Goal: Task Accomplishment & Management: Manage account settings

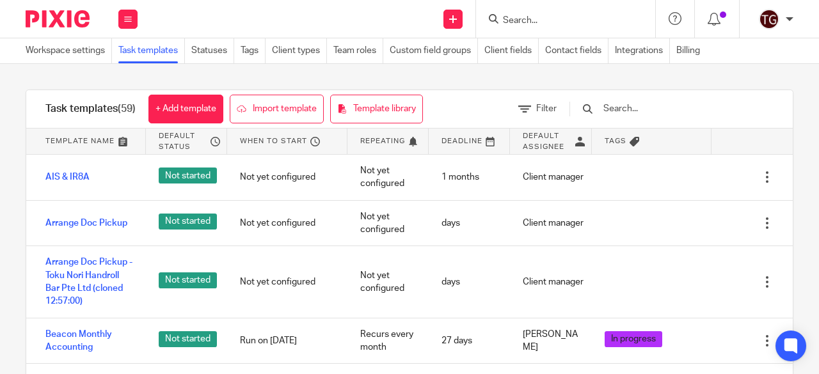
click at [645, 105] on input "text" at bounding box center [676, 109] width 149 height 14
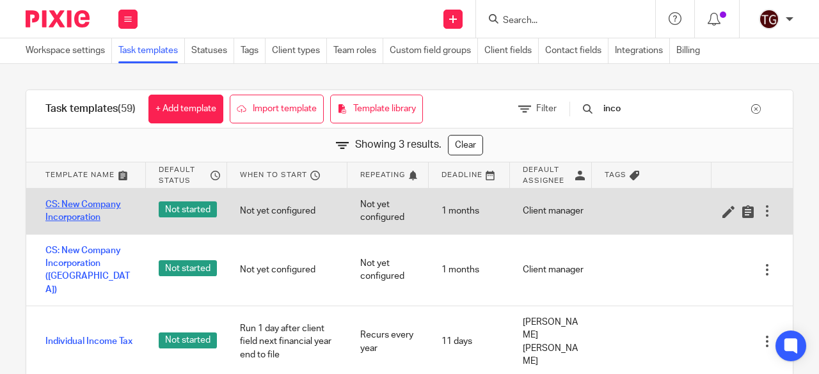
type input "inco"
click at [81, 219] on link "CS: New Company Incorporation" at bounding box center [89, 211] width 88 height 26
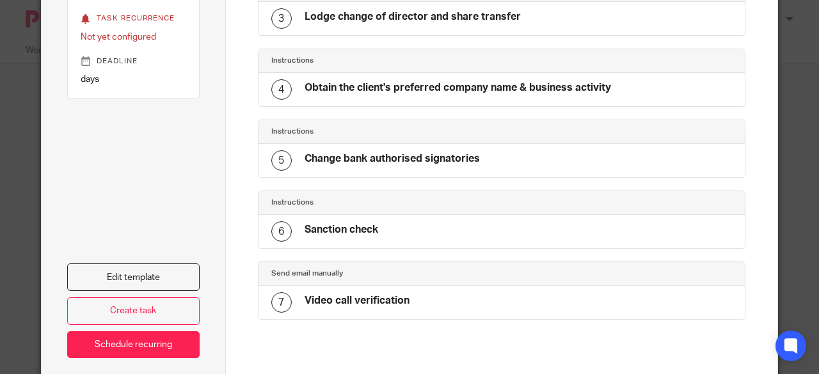
scroll to position [287, 0]
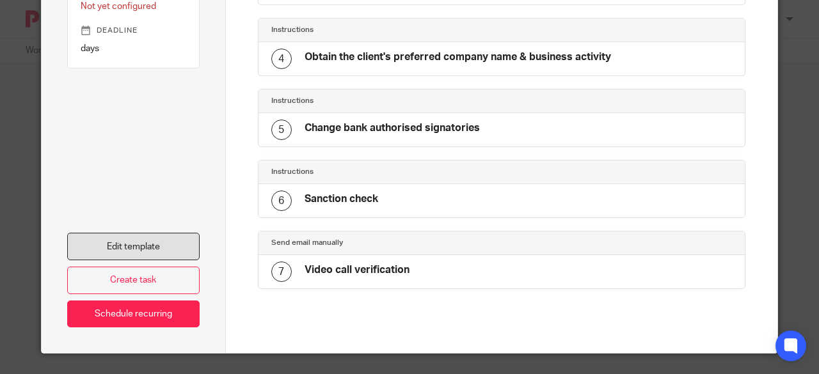
click at [162, 236] on link "Edit template" at bounding box center [133, 247] width 132 height 28
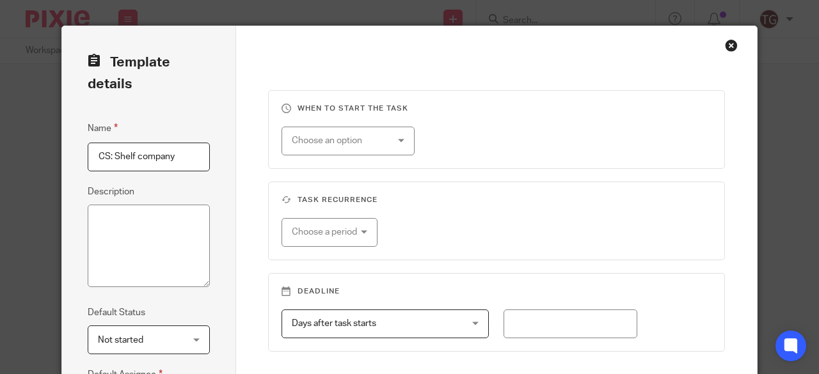
scroll to position [249, 0]
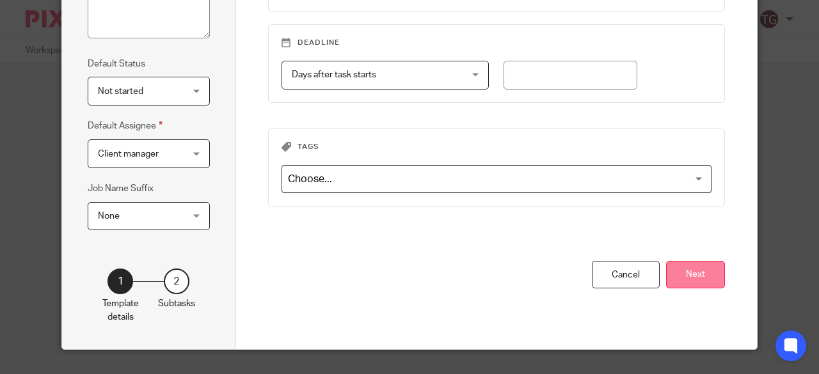
click at [680, 271] on button "Next" at bounding box center [695, 275] width 59 height 28
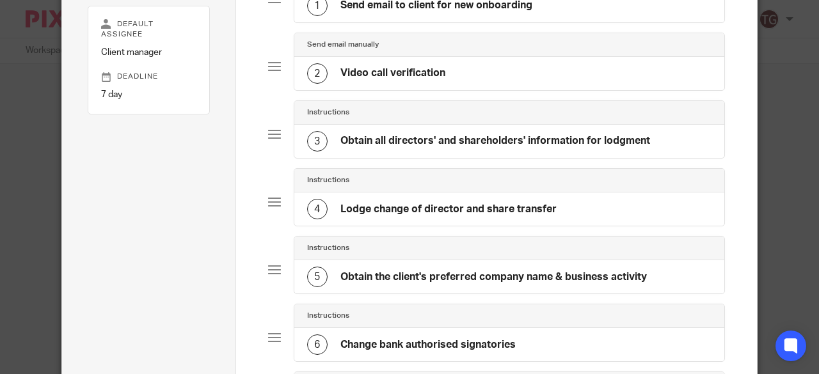
scroll to position [57, 0]
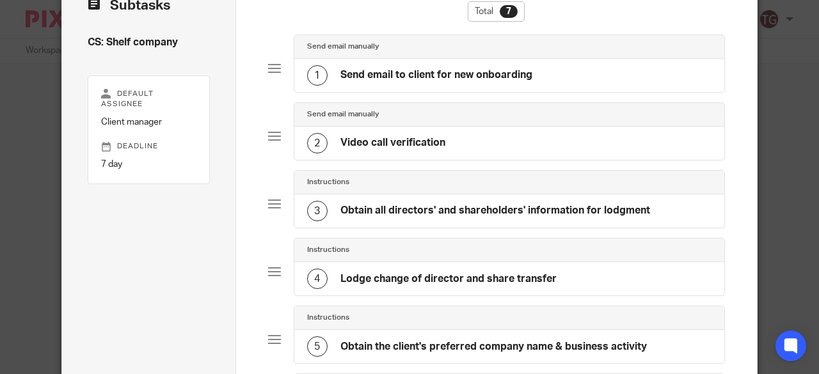
click at [400, 141] on h4 "Video call verification" at bounding box center [392, 142] width 105 height 13
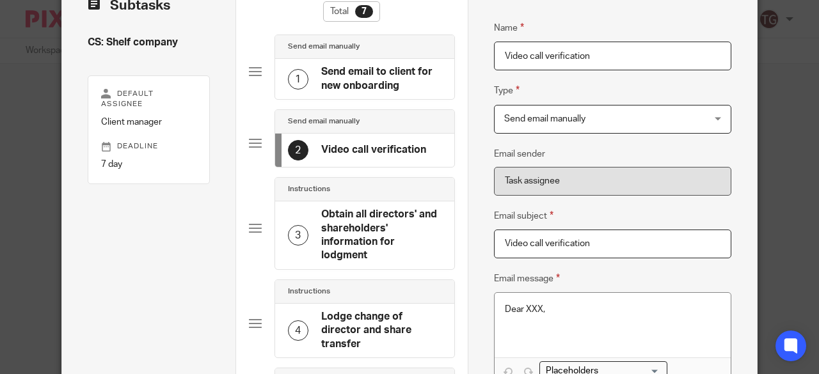
drag, startPoint x: 600, startPoint y: 239, endPoint x: 425, endPoint y: 239, distance: 175.3
click at [425, 239] on div "Subtasks CS: Shelf company Default assignee Client manager Deadline 7 day 1 Tem…" at bounding box center [409, 341] width 695 height 745
paste input "Identity Verification Video Call"
type input "Identity Verification Video Call"
click at [458, 305] on div "Subtasks CS: Shelf company Default assignee Client manager Deadline 7 day 1 Tem…" at bounding box center [409, 341] width 695 height 745
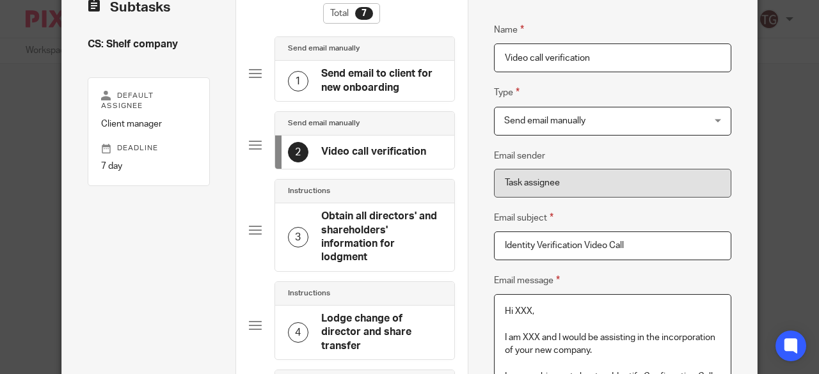
scroll to position [119, 0]
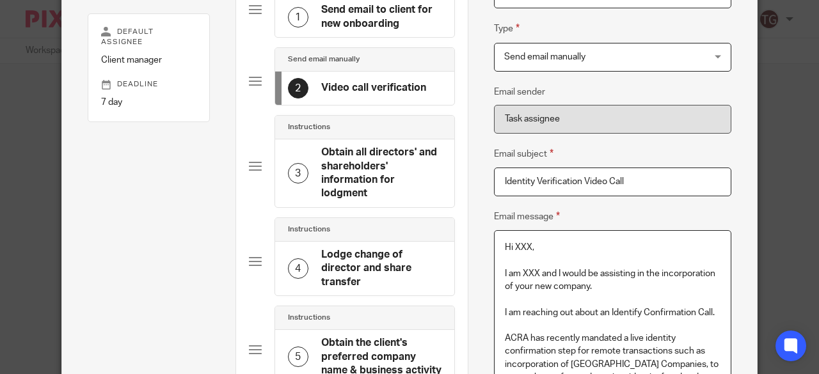
click at [554, 271] on p "I am XXX and I would be assisting in the incorporation of your new company." at bounding box center [613, 280] width 216 height 26
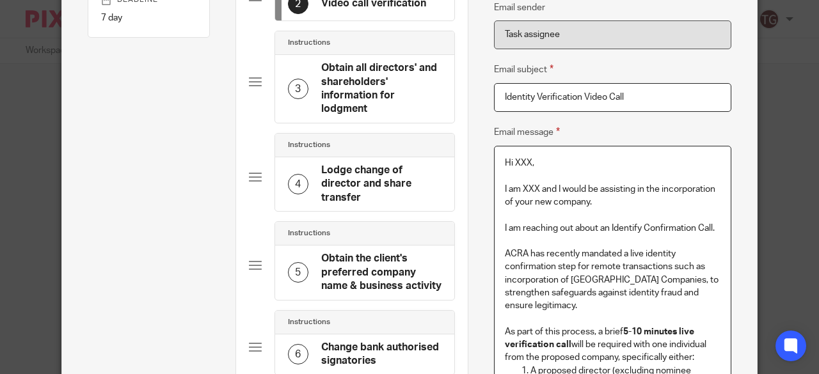
scroll to position [183, 0]
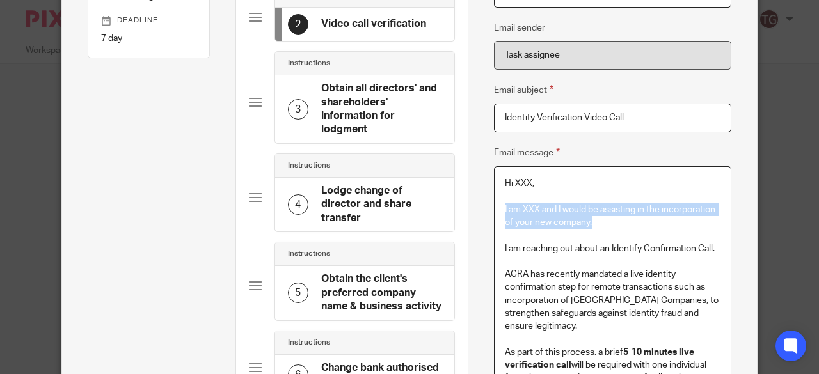
drag, startPoint x: 594, startPoint y: 224, endPoint x: 496, endPoint y: 213, distance: 98.5
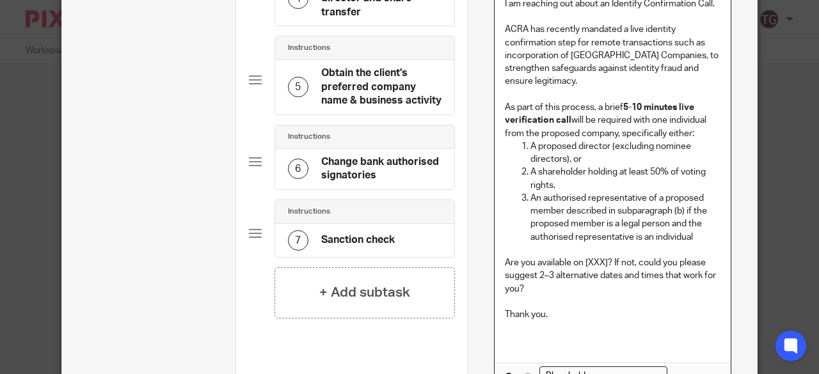
scroll to position [439, 0]
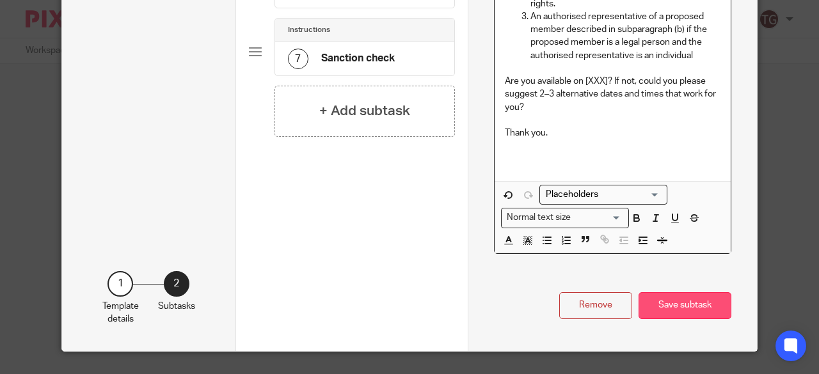
click at [661, 305] on button "Save subtask" at bounding box center [684, 306] width 93 height 28
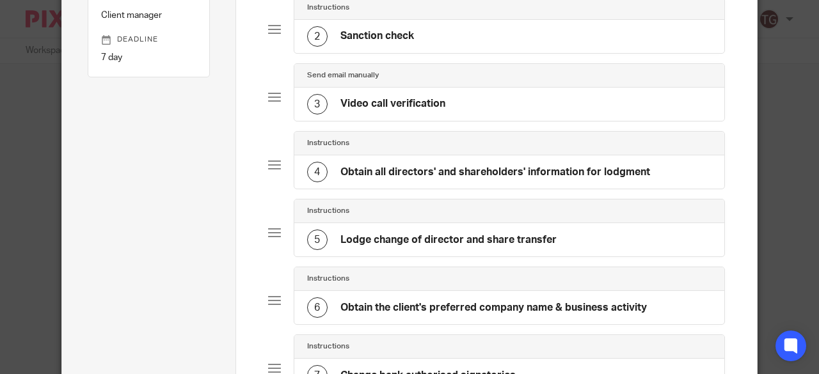
scroll to position [0, 0]
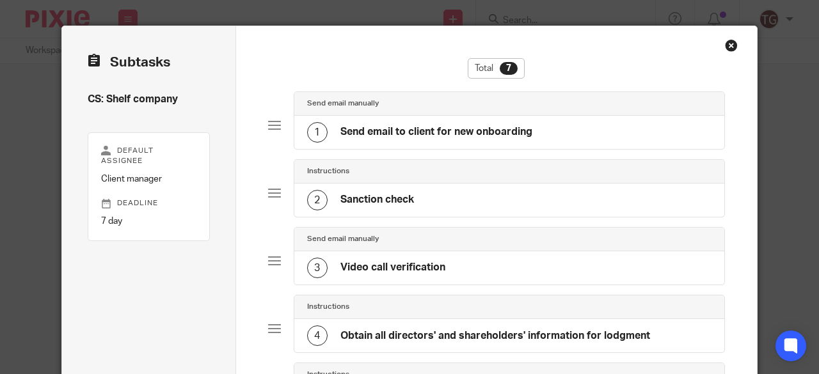
click at [384, 194] on h4 "Sanction check" at bounding box center [377, 199] width 74 height 13
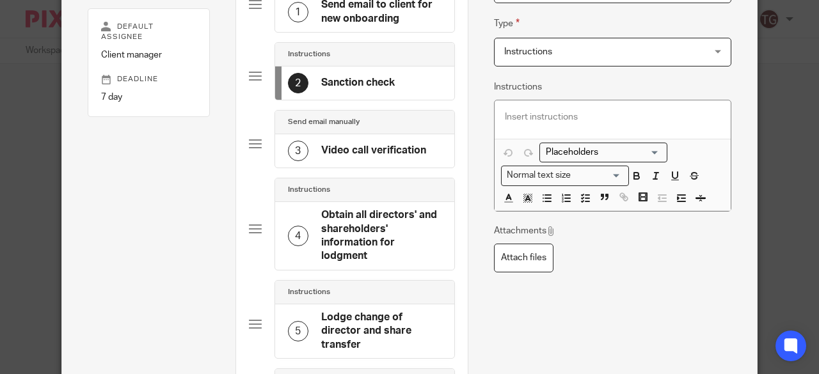
scroll to position [64, 0]
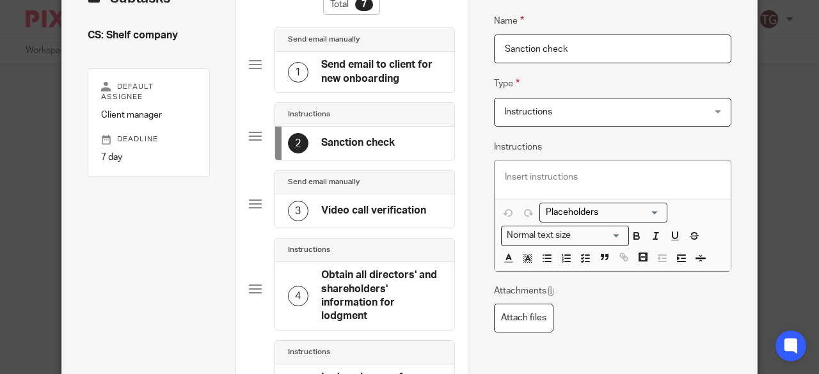
click at [518, 181] on p at bounding box center [613, 177] width 216 height 13
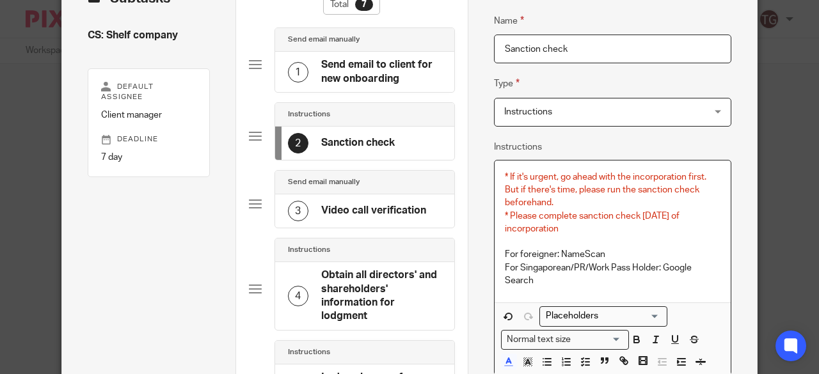
drag, startPoint x: 572, startPoint y: 227, endPoint x: 489, endPoint y: 173, distance: 99.4
click at [494, 173] on div "* If it's urgent, go ahead with the incorporation first. But if there's time, p…" at bounding box center [612, 232] width 237 height 142
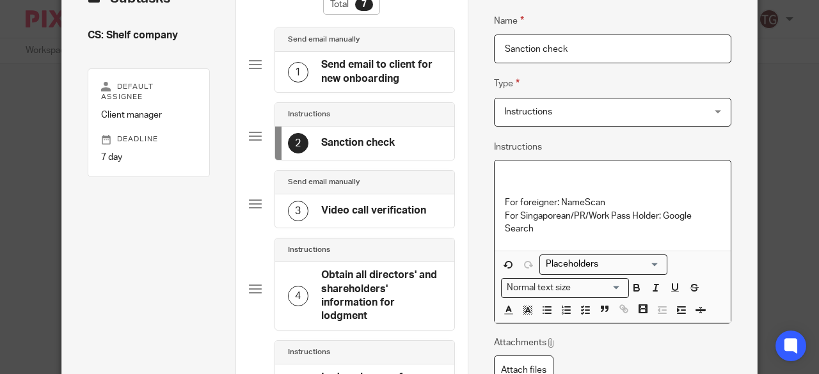
click at [505, 201] on p "For foreigner: NameScan" at bounding box center [613, 202] width 216 height 13
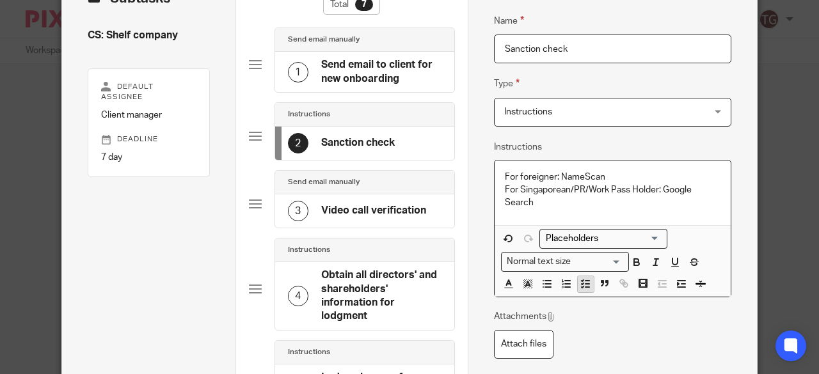
click at [585, 284] on line "button" at bounding box center [587, 284] width 4 height 0
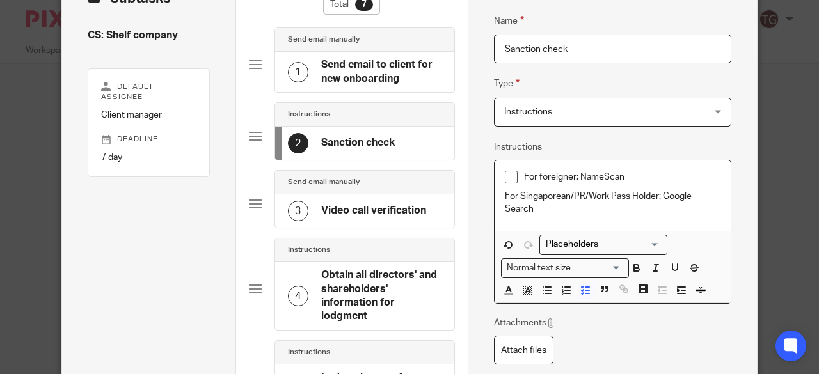
click at [498, 193] on div "For foreigner: NameScan For Singaporean/PR/Work Pass Holder: Google Search" at bounding box center [612, 196] width 237 height 71
click at [585, 287] on line "button" at bounding box center [587, 287] width 4 height 0
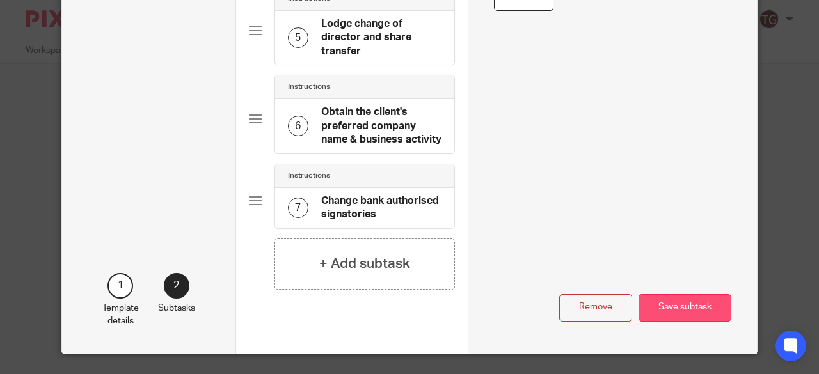
click at [670, 308] on button "Save subtask" at bounding box center [684, 308] width 93 height 28
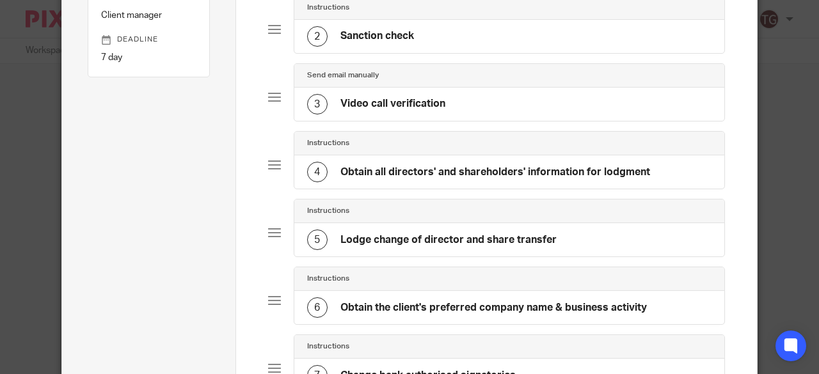
scroll to position [0, 0]
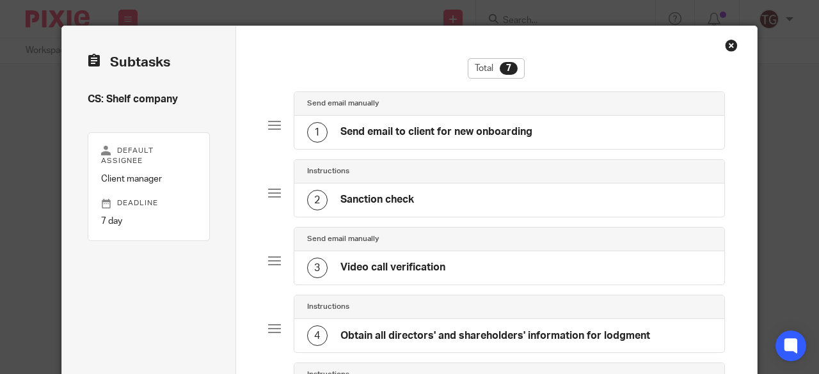
click at [431, 261] on h4 "Video call verification" at bounding box center [392, 267] width 105 height 13
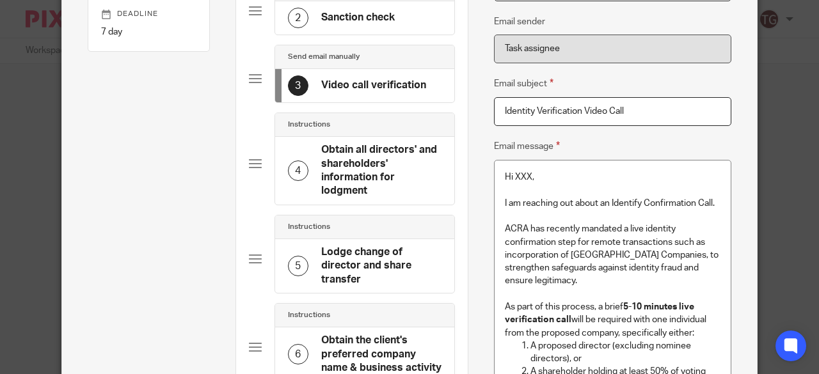
scroll to position [192, 0]
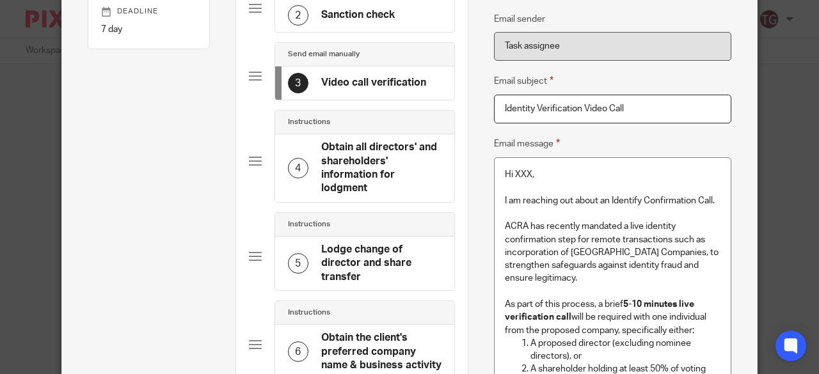
click at [344, 167] on h4 "Obtain all directors' and shareholders' information for lodgment" at bounding box center [381, 168] width 120 height 55
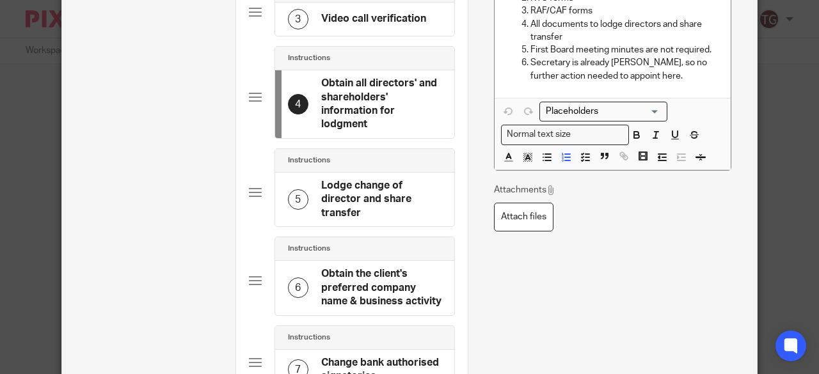
scroll to position [0, 0]
click at [339, 200] on h4 "Lodge change of director and share transfer" at bounding box center [381, 199] width 120 height 41
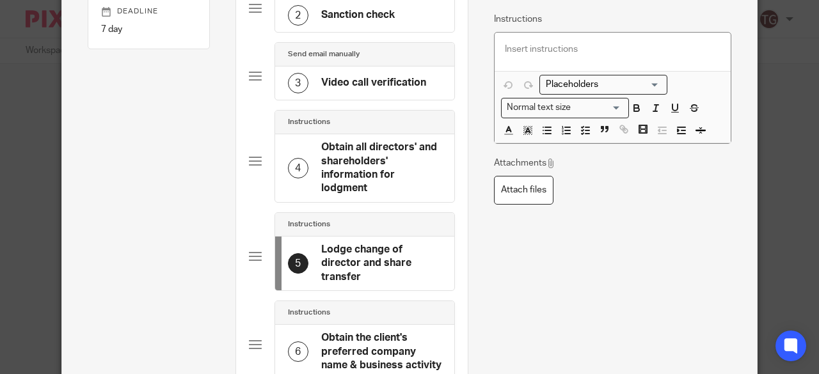
scroll to position [384, 0]
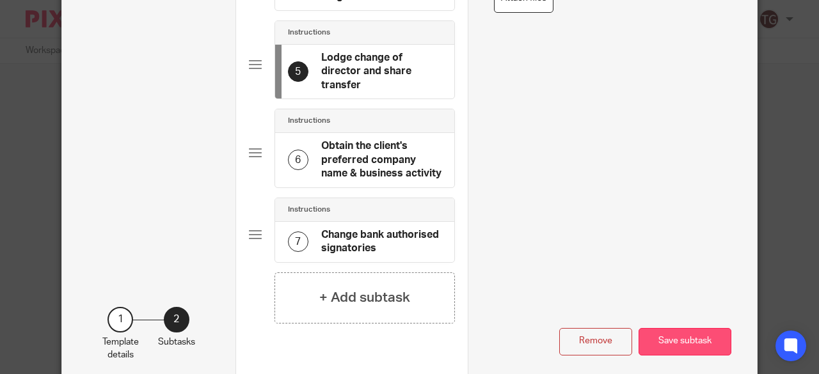
click at [660, 328] on button "Save subtask" at bounding box center [684, 342] width 93 height 28
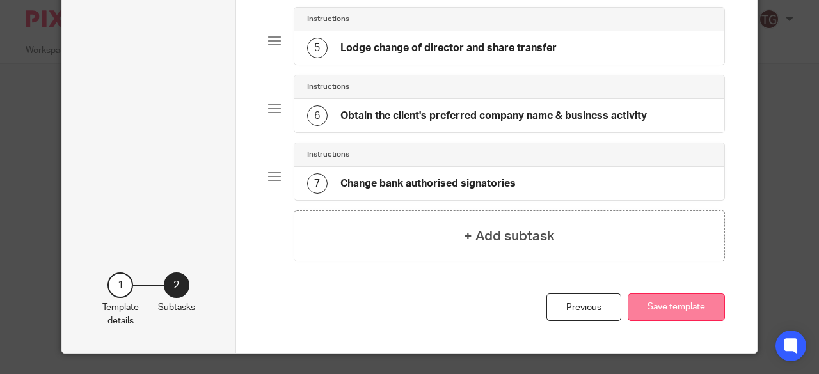
click at [651, 301] on button "Save template" at bounding box center [676, 308] width 97 height 28
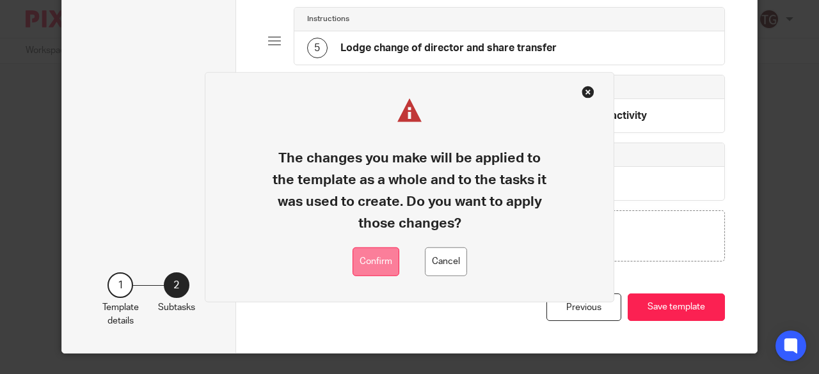
click at [391, 264] on button "Confirm" at bounding box center [375, 262] width 47 height 29
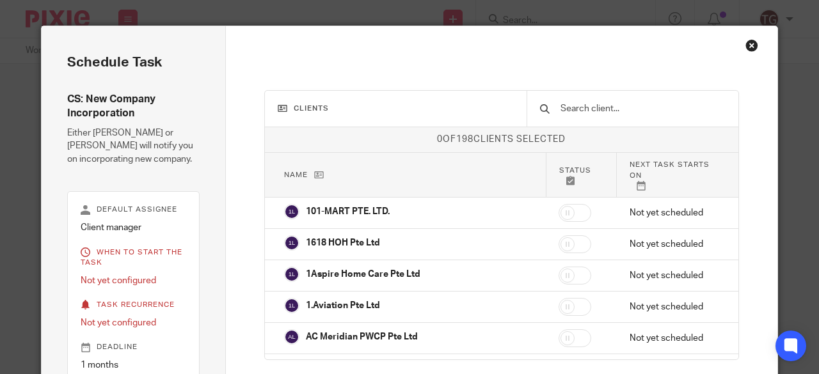
scroll to position [90, 0]
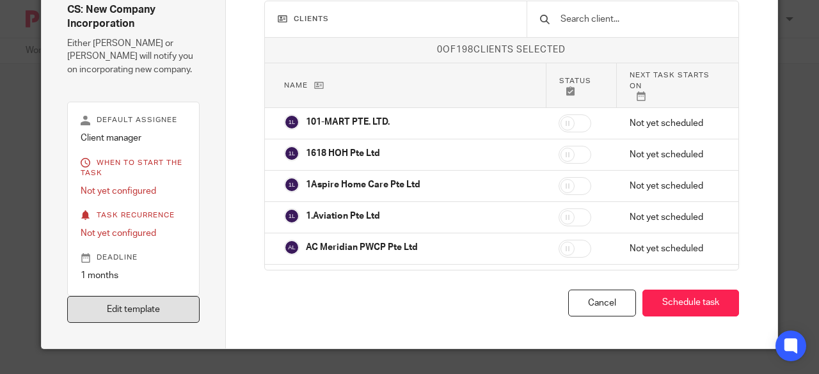
click at [159, 305] on link "Edit template" at bounding box center [133, 310] width 132 height 28
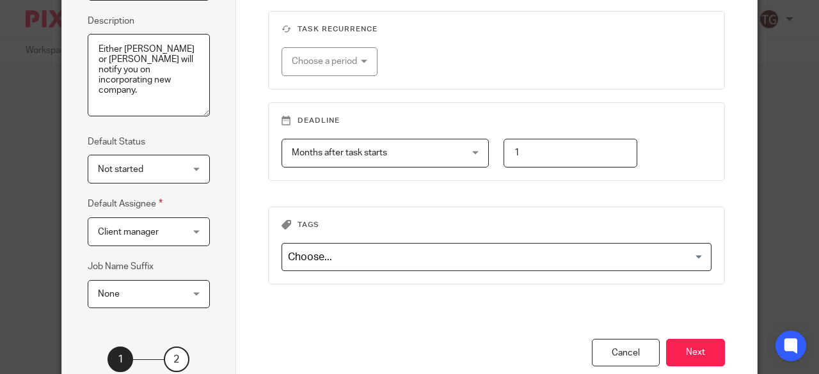
scroll to position [249, 0]
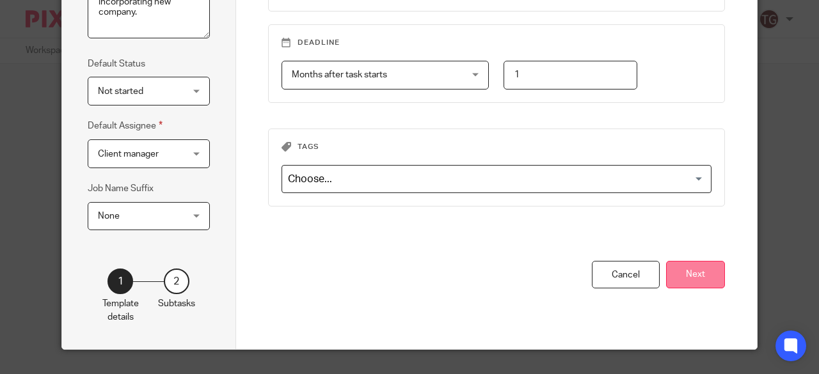
click at [694, 273] on button "Next" at bounding box center [695, 275] width 59 height 28
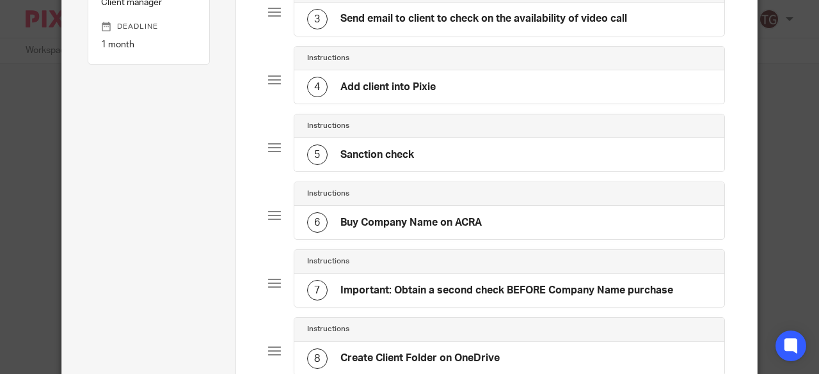
scroll to position [57, 0]
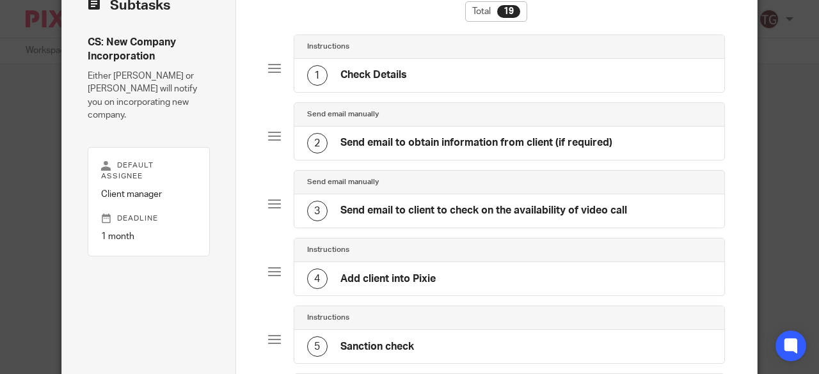
click at [510, 208] on h4 "Send email to client to check on the availability of video call" at bounding box center [483, 210] width 287 height 13
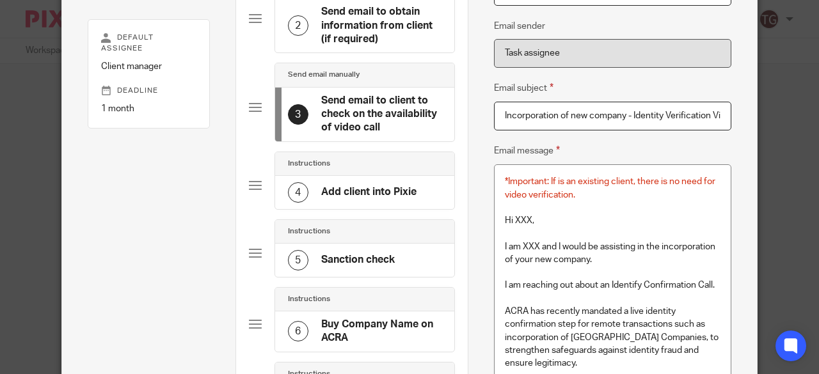
scroll to position [0, 34]
drag, startPoint x: 628, startPoint y: 115, endPoint x: 750, endPoint y: 111, distance: 122.2
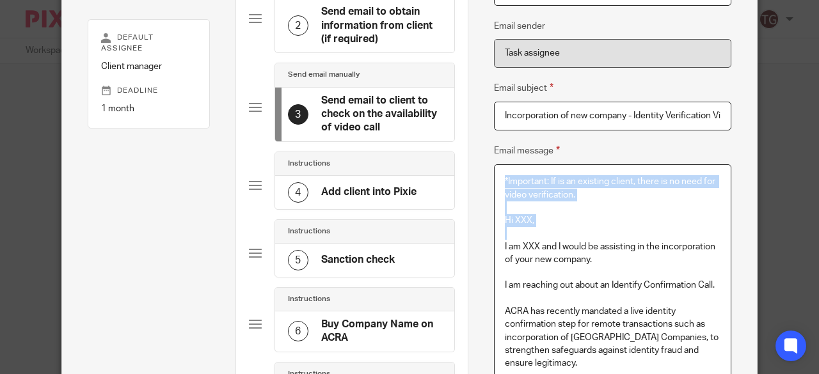
drag, startPoint x: 498, startPoint y: 175, endPoint x: 544, endPoint y: 226, distance: 68.9
click at [544, 221] on p "Hi XXX," at bounding box center [613, 220] width 216 height 13
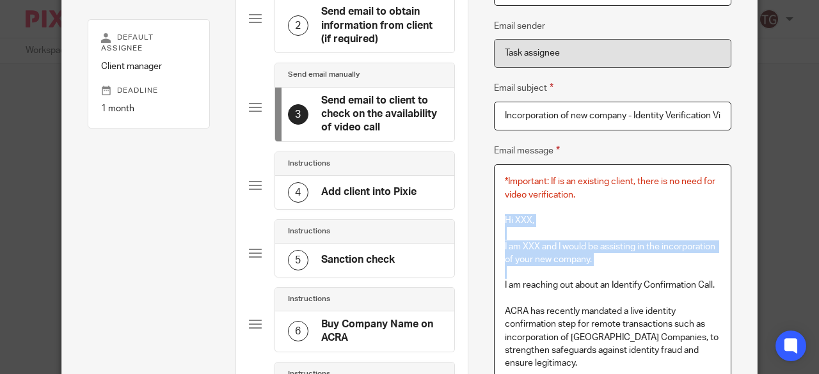
drag, startPoint x: 498, startPoint y: 216, endPoint x: 568, endPoint y: 273, distance: 90.9
click at [576, 221] on p "Hi XXX," at bounding box center [613, 220] width 216 height 13
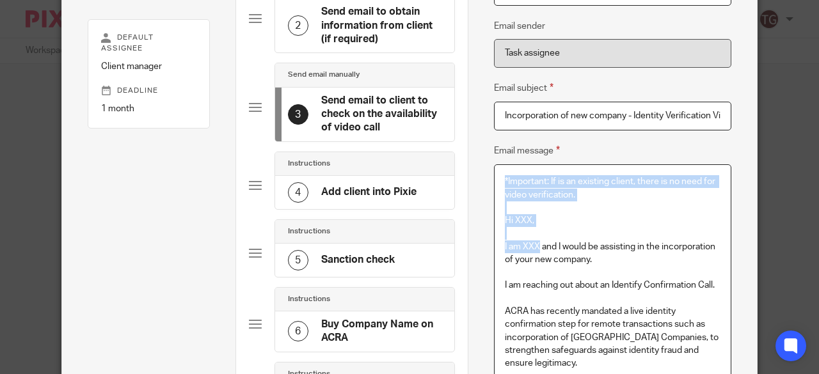
drag, startPoint x: 496, startPoint y: 179, endPoint x: 534, endPoint y: 252, distance: 81.8
click at [554, 227] on p at bounding box center [613, 233] width 216 height 13
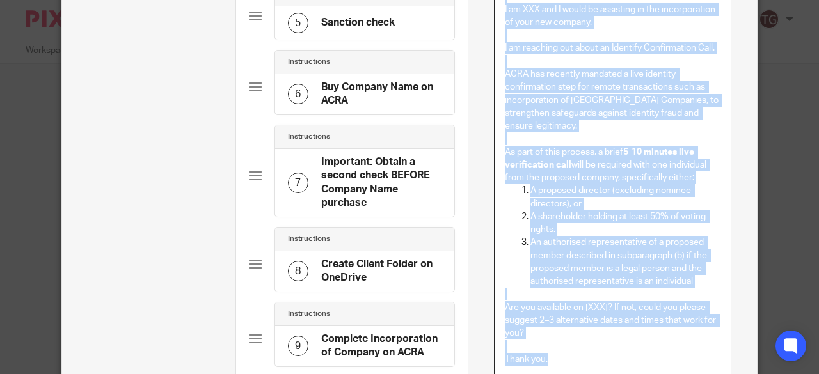
scroll to position [505, 0]
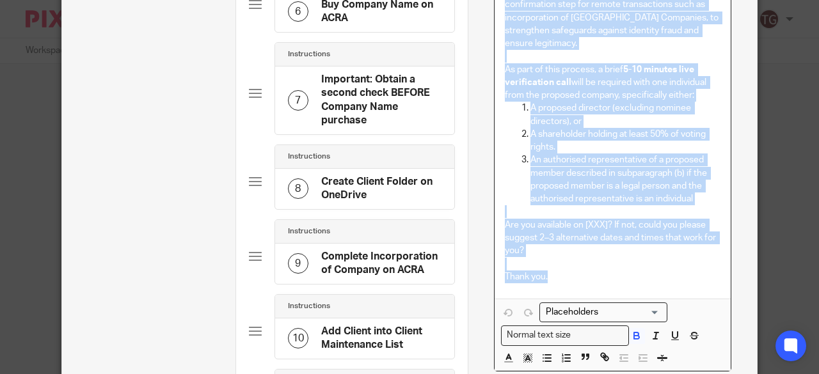
drag, startPoint x: 498, startPoint y: 218, endPoint x: 572, endPoint y: 286, distance: 100.0
click at [572, 286] on div "*Important: If is an existing client, there is no need for video verification. …" at bounding box center [612, 72] width 237 height 454
copy div "Hi XXX, I am XXX and I would be assisting in the incorporation of your new comp…"
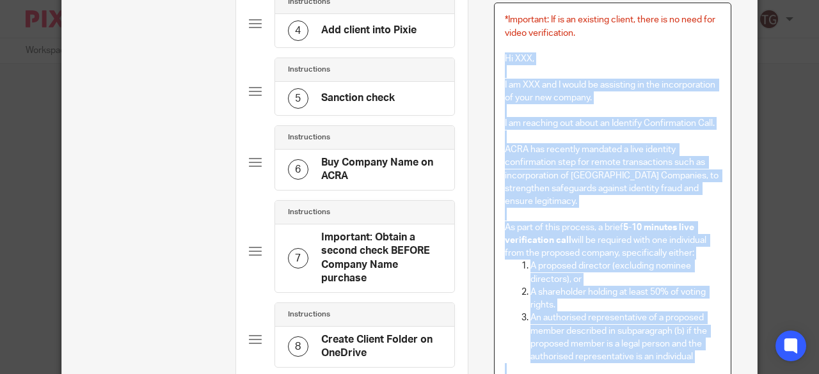
scroll to position [249, 0]
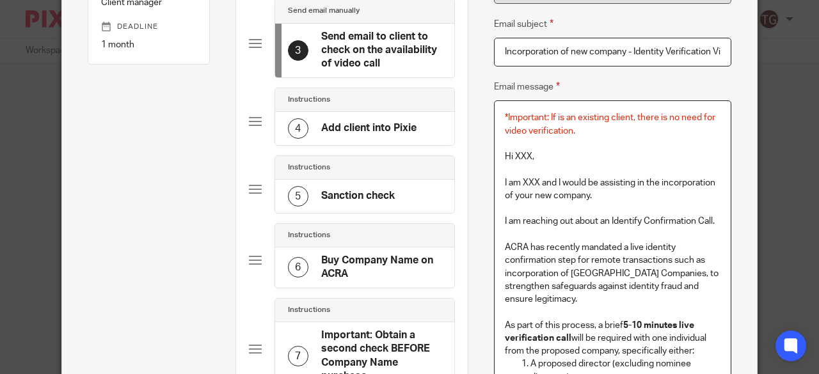
click at [292, 190] on div "5" at bounding box center [298, 196] width 20 height 20
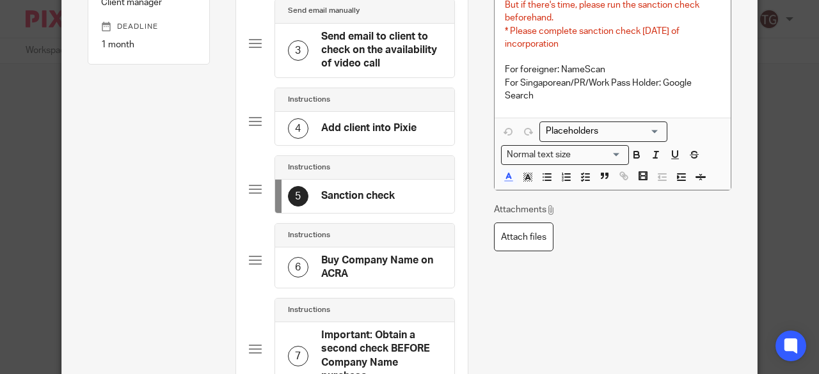
scroll to position [0, 0]
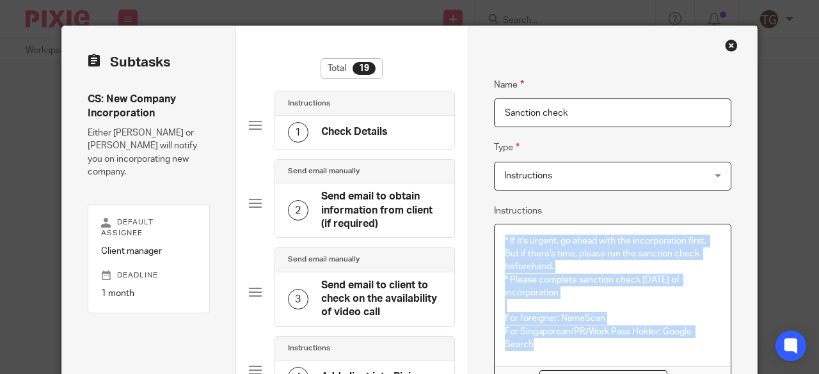
drag, startPoint x: 496, startPoint y: 235, endPoint x: 600, endPoint y: 342, distance: 148.4
click at [600, 342] on div "* If it's urgent, go ahead with the incorporation first. But if there's time, p…" at bounding box center [612, 296] width 237 height 142
copy div "* If it's urgent, go ahead with the incorporation first. But if there's time, p…"
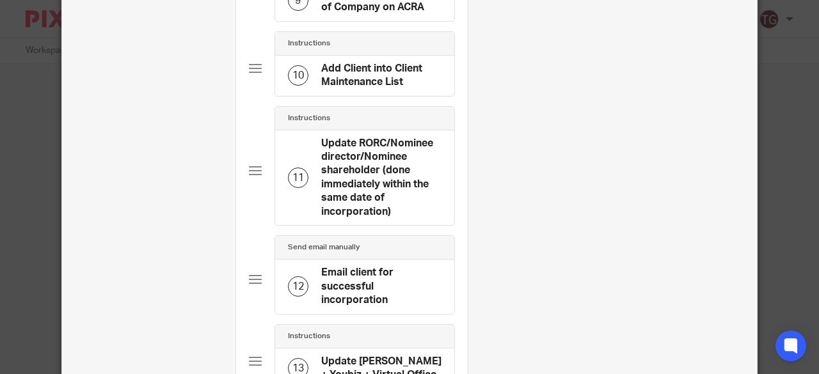
scroll to position [960, 0]
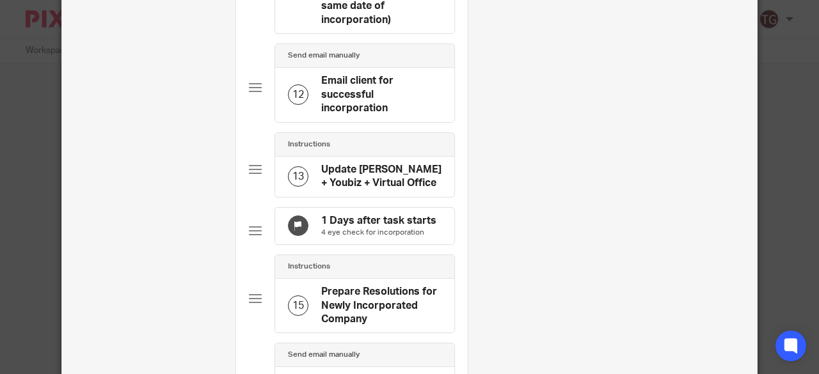
click at [367, 304] on h4 "Prepare Resolutions for Newly Incorporated Company" at bounding box center [381, 305] width 120 height 41
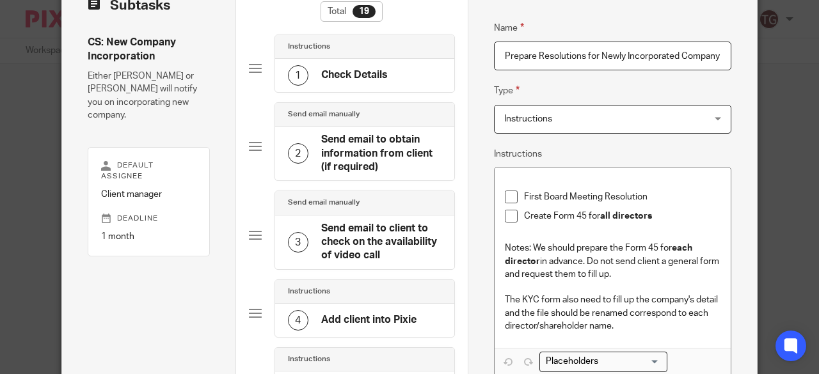
scroll to position [192, 0]
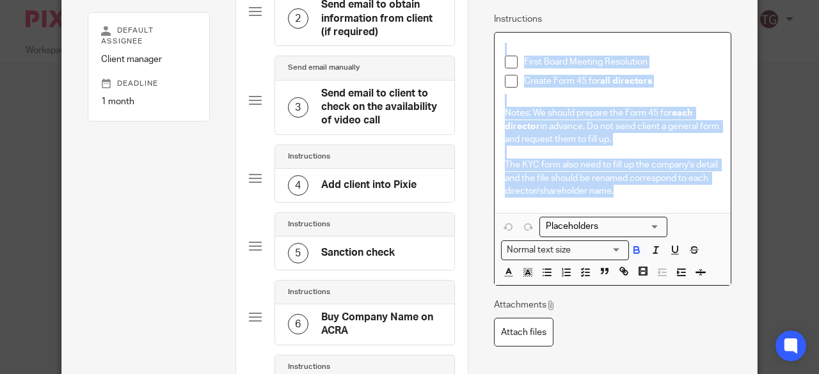
drag, startPoint x: 499, startPoint y: 53, endPoint x: 640, endPoint y: 186, distance: 193.7
click at [640, 186] on div "First Board Meeting Resolution Create Form 45 for all directors Notes: We shoul…" at bounding box center [612, 123] width 237 height 180
copy div "First Board Meeting Resolution Create Form 45 for all directors Notes: We shoul…"
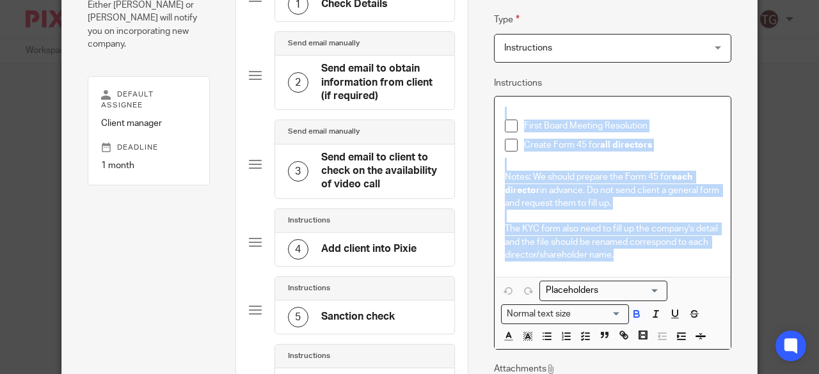
scroll to position [0, 0]
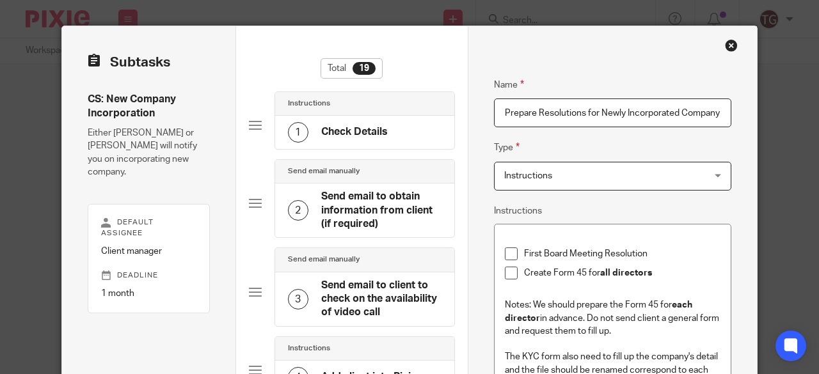
drag, startPoint x: 349, startPoint y: 214, endPoint x: 380, endPoint y: 223, distance: 32.0
click at [349, 214] on h4 "Send email to obtain information from client (if required)" at bounding box center [381, 210] width 120 height 41
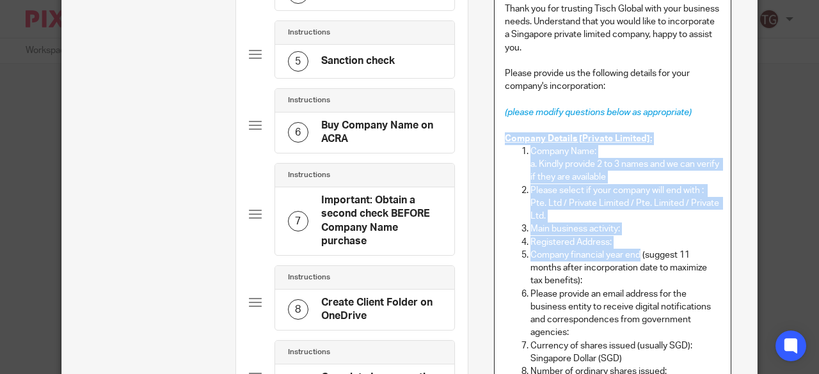
drag, startPoint x: 498, startPoint y: 137, endPoint x: 635, endPoint y: 252, distance: 179.4
copy div "Company Details [Private Limited]: Company Name: a. Kindly provide 2 to 3 names…"
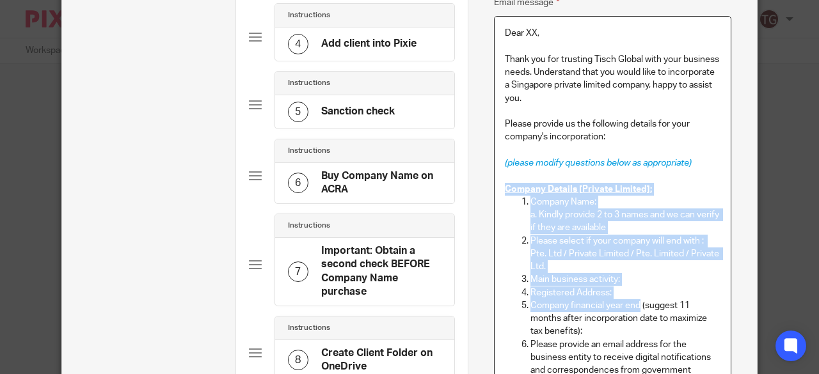
scroll to position [256, 0]
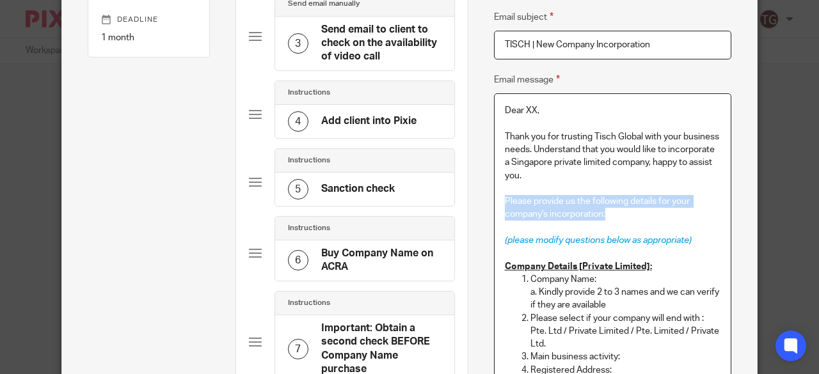
drag, startPoint x: 500, startPoint y: 198, endPoint x: 603, endPoint y: 213, distance: 103.5
copy p "Please provide us the following details for your company's incorporation:"
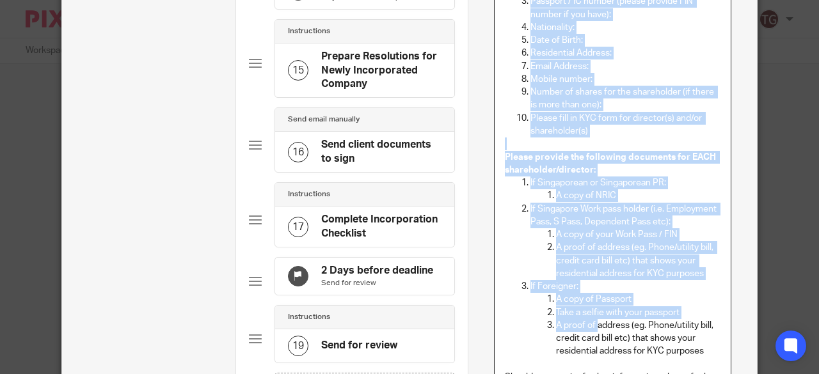
scroll to position [1279, 0]
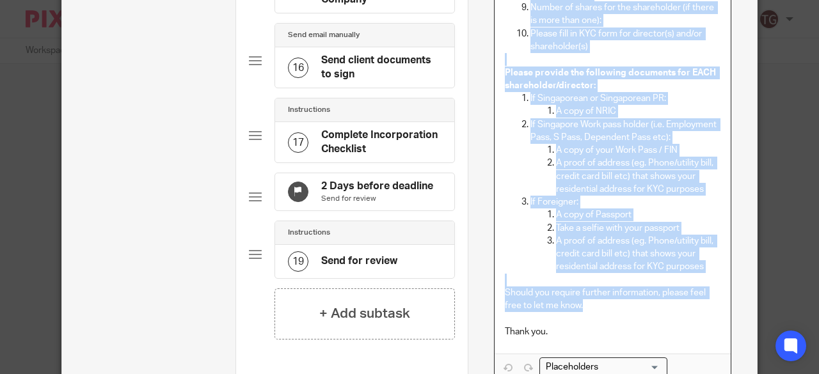
drag, startPoint x: 499, startPoint y: 106, endPoint x: 633, endPoint y: 297, distance: 233.7
copy div "Details of EACH shareholder(s) and/or director(s) Note: A Singapore incorporate…"
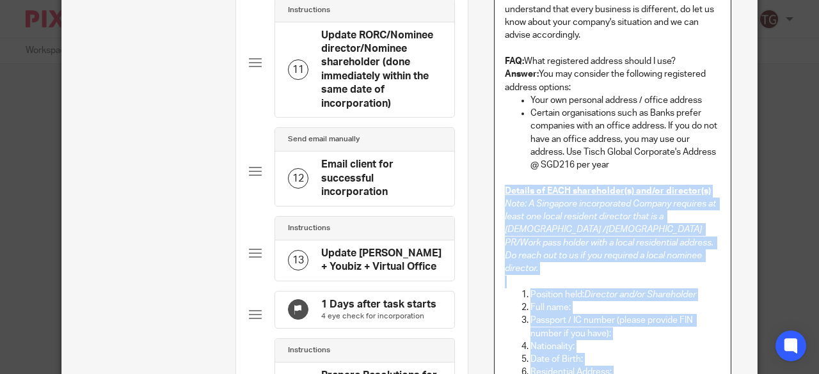
scroll to position [832, 0]
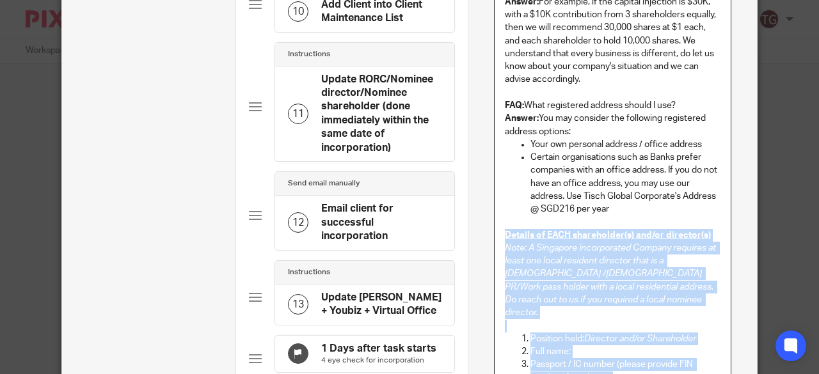
click at [624, 212] on p "Certain organisations such as Banks prefer companies with an office address. If…" at bounding box center [625, 183] width 191 height 65
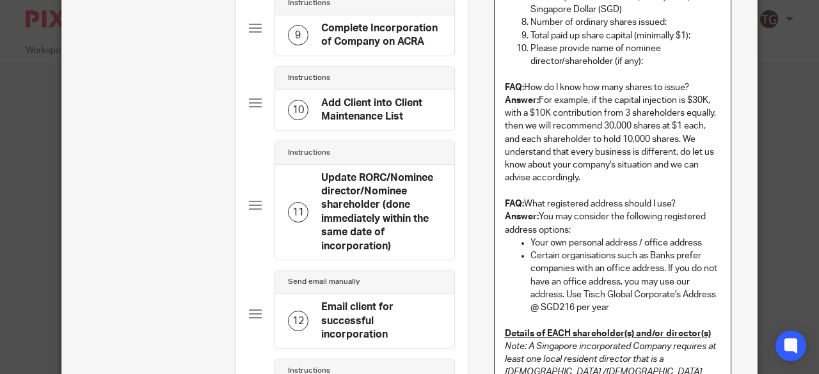
scroll to position [768, 0]
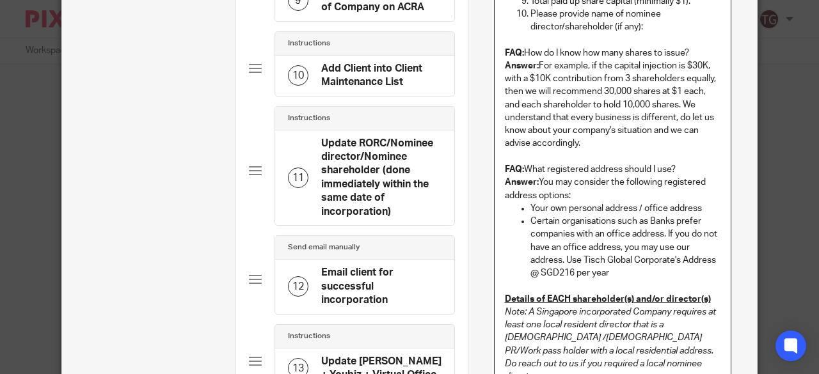
click at [354, 164] on h4 "Update RORC/Nominee director/Nominee shareholder (done immediately within the s…" at bounding box center [381, 178] width 120 height 83
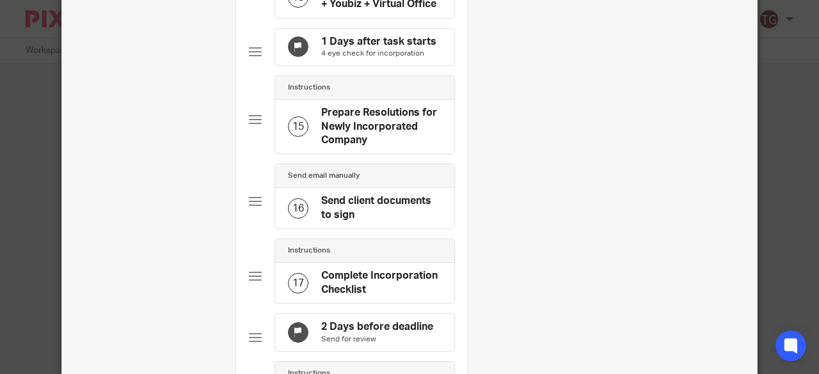
scroll to position [1151, 0]
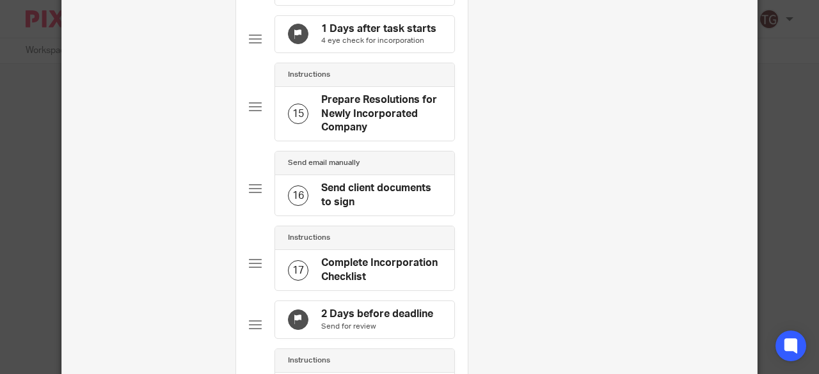
drag, startPoint x: 367, startPoint y: 117, endPoint x: 478, endPoint y: 182, distance: 129.0
click at [367, 117] on h4 "Prepare Resolutions for Newly Incorporated Company" at bounding box center [381, 113] width 120 height 41
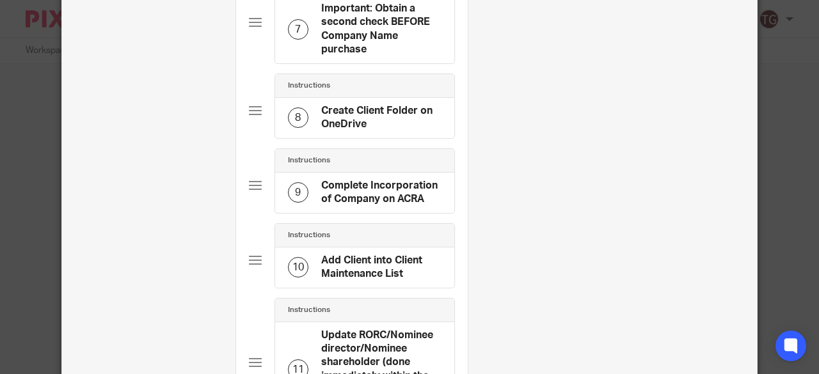
scroll to position [640, 0]
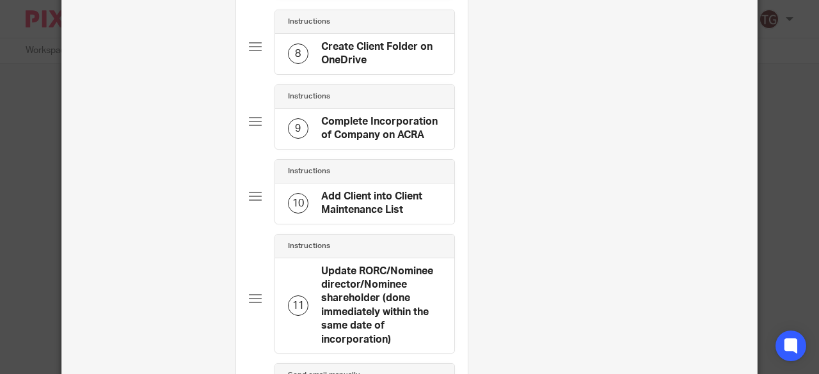
click at [355, 283] on h4 "Update RORC/Nominee director/Nominee shareholder (done immediately within the s…" at bounding box center [381, 306] width 120 height 83
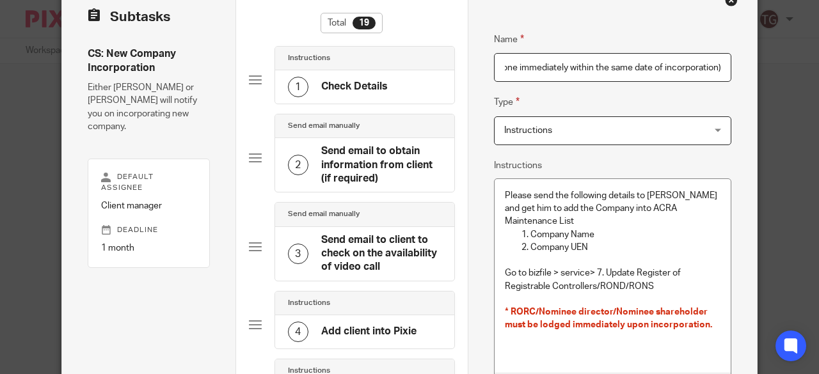
scroll to position [64, 0]
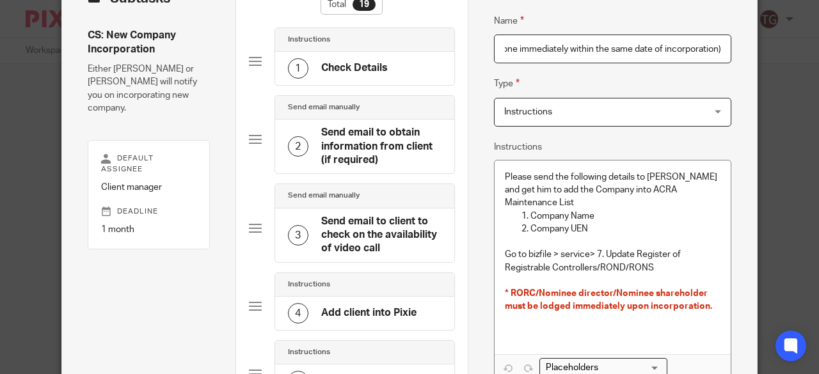
click at [349, 146] on h4 "Send email to obtain information from client (if required)" at bounding box center [381, 146] width 120 height 41
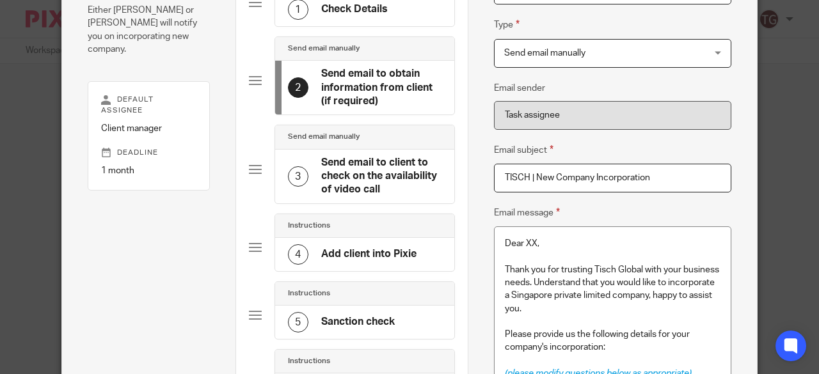
scroll to position [0, 0]
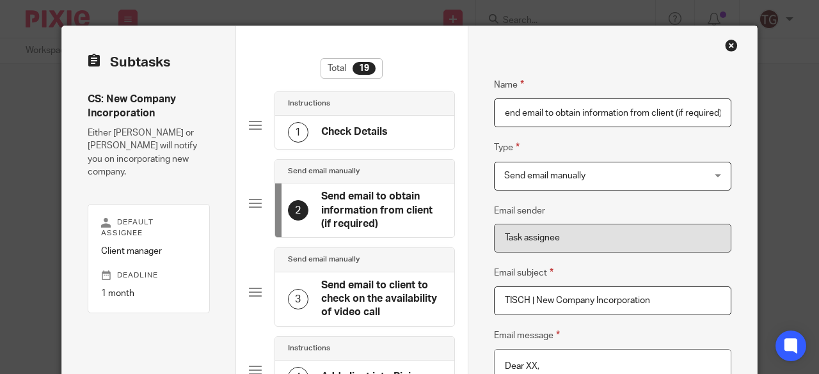
click at [727, 47] on div "Close this dialog window" at bounding box center [731, 45] width 13 height 13
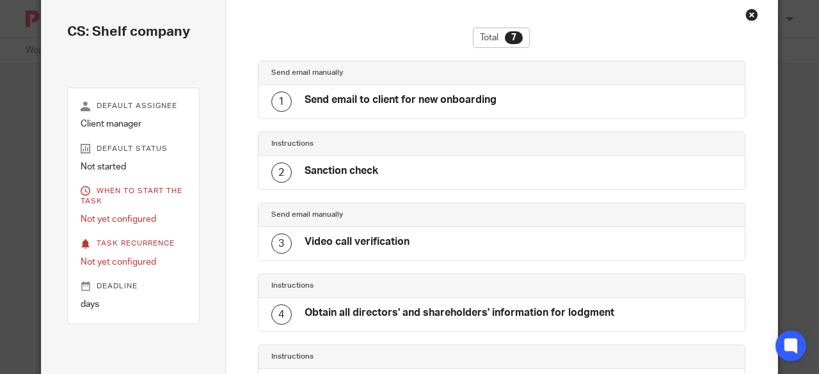
scroll to position [159, 0]
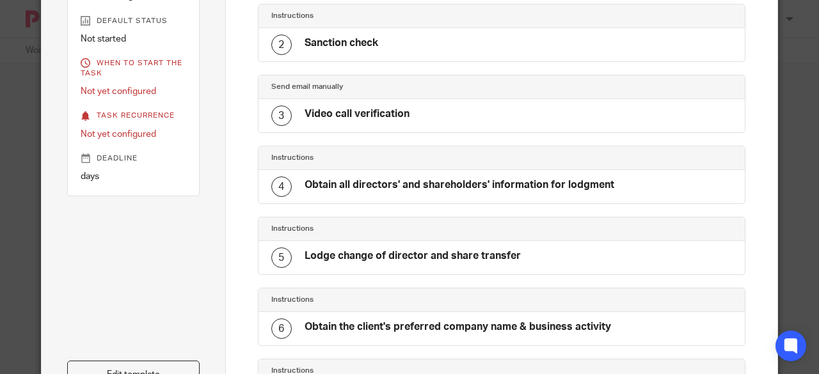
click at [386, 186] on h4 "Obtain all directors' and shareholders' information for lodgment" at bounding box center [459, 184] width 310 height 13
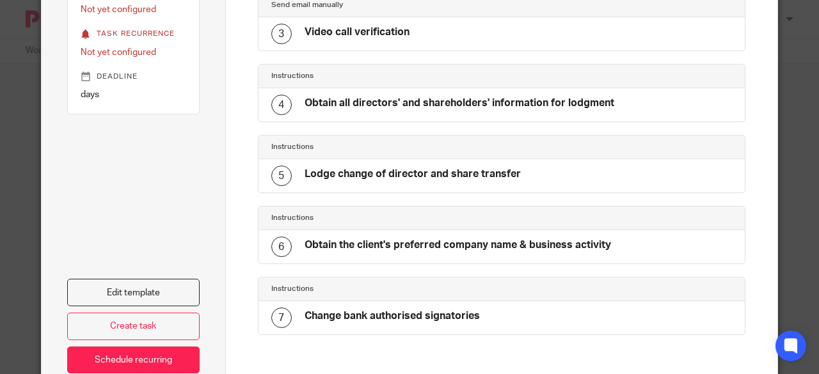
scroll to position [287, 0]
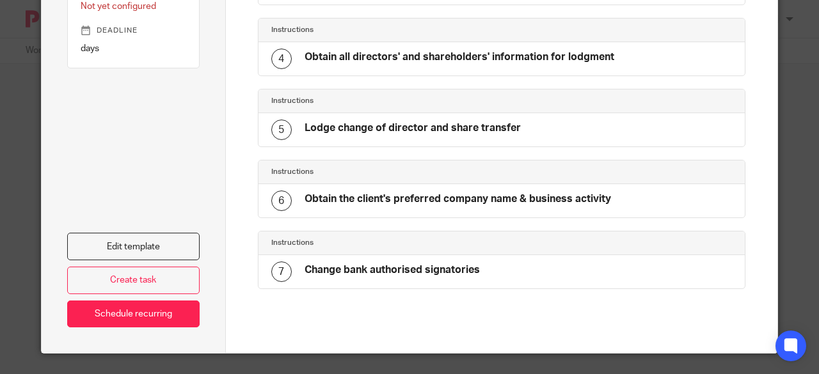
click at [153, 227] on div "Edit template Create task Schedule recurring" at bounding box center [133, 210] width 132 height 233
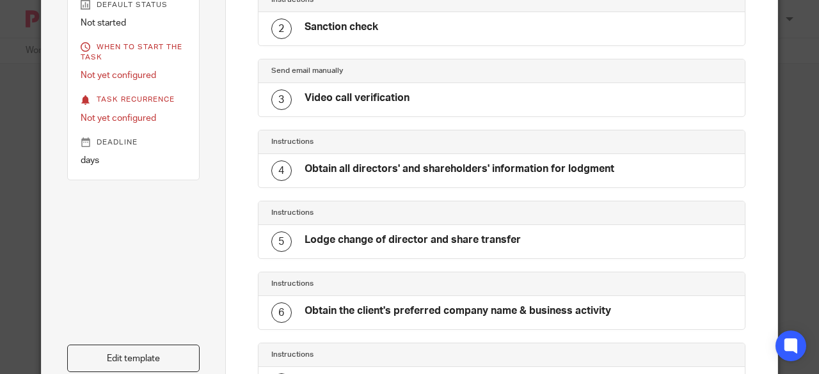
scroll to position [223, 0]
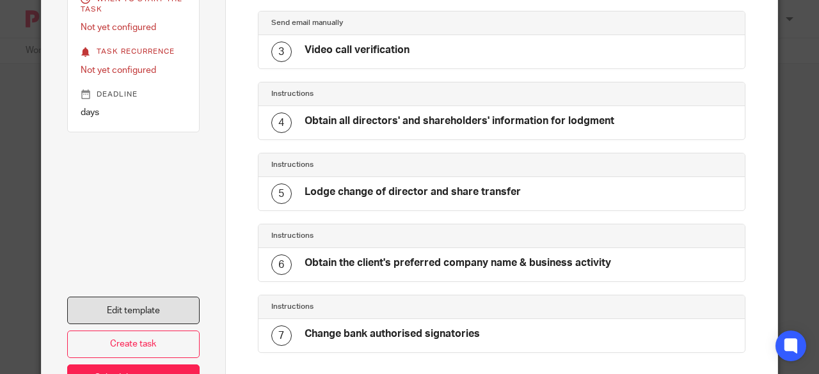
click at [164, 304] on link "Edit template" at bounding box center [133, 311] width 132 height 28
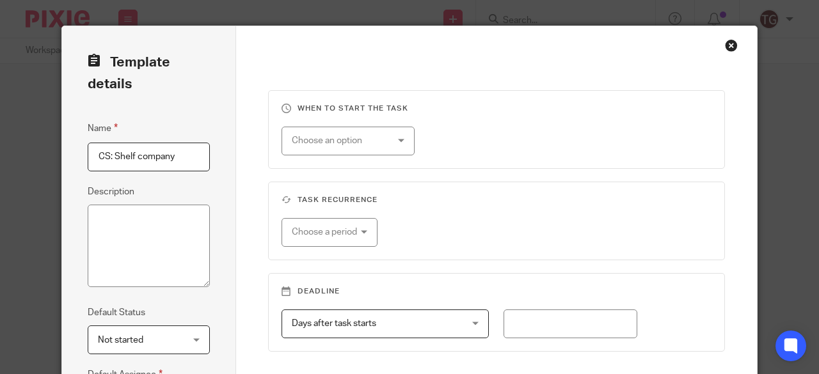
scroll to position [249, 0]
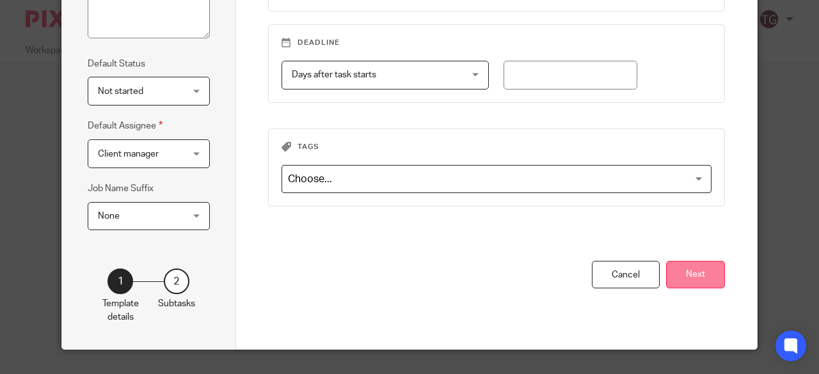
click at [678, 268] on button "Next" at bounding box center [695, 275] width 59 height 28
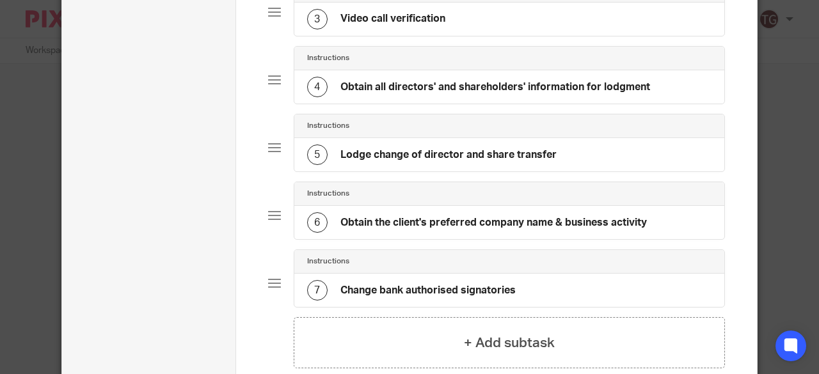
click at [379, 153] on h4 "Lodge change of director and share transfer" at bounding box center [448, 154] width 216 height 13
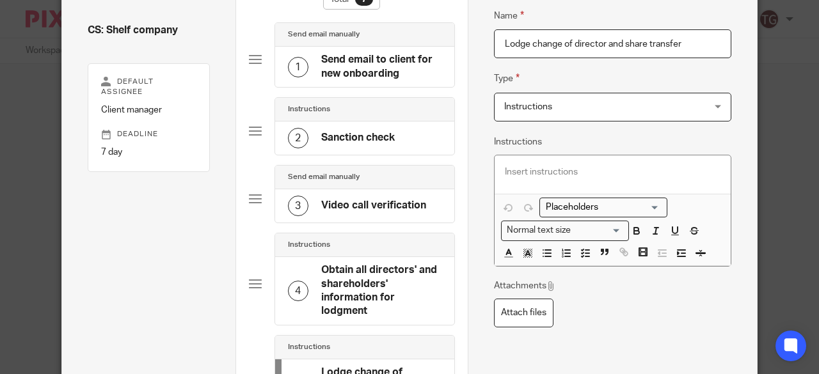
scroll to position [128, 0]
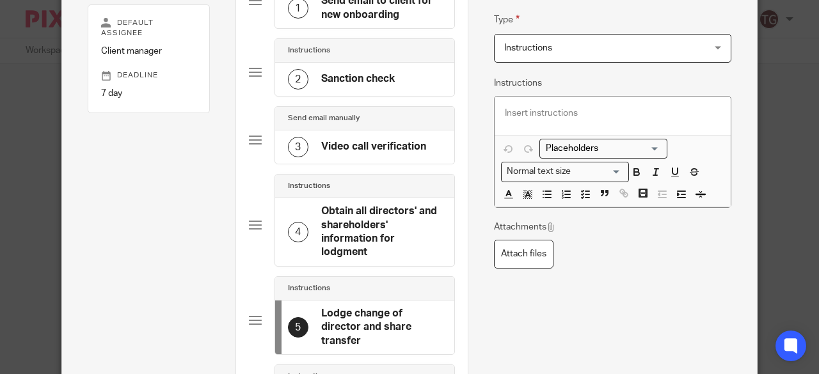
click at [291, 226] on div "4" at bounding box center [298, 232] width 20 height 20
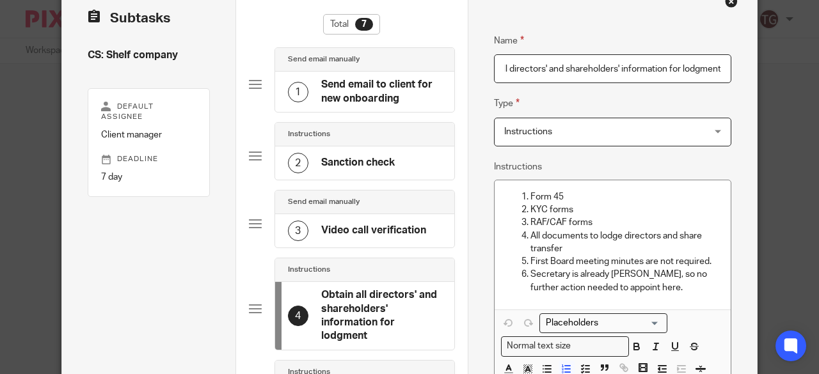
scroll to position [64, 0]
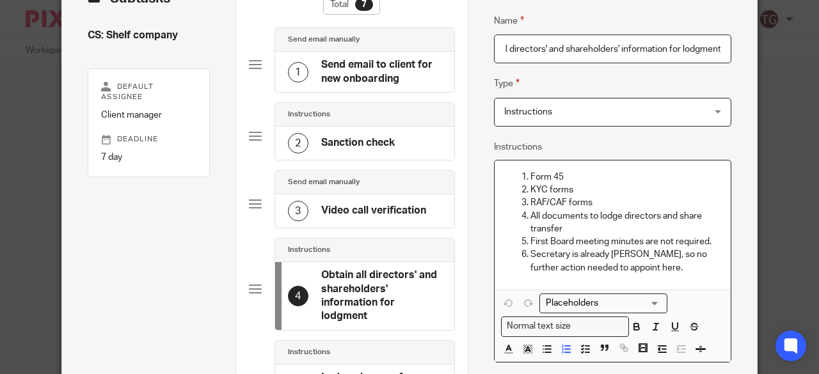
click at [510, 180] on ol "Form 45 KYC forms RAF/CAF forms All documents to lodge directors and share tran…" at bounding box center [613, 223] width 216 height 104
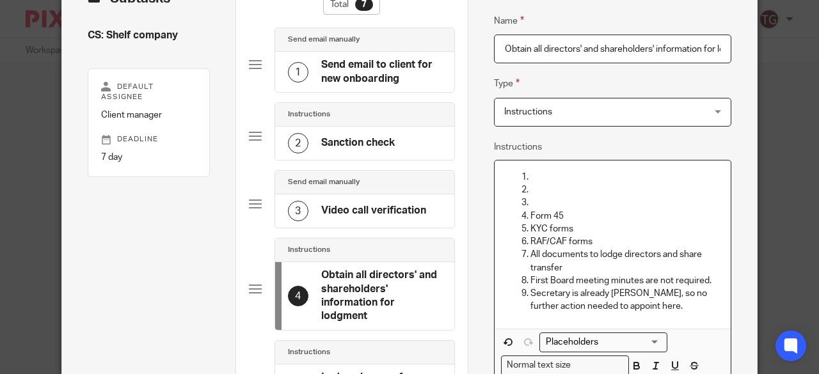
click at [531, 178] on p at bounding box center [625, 177] width 191 height 13
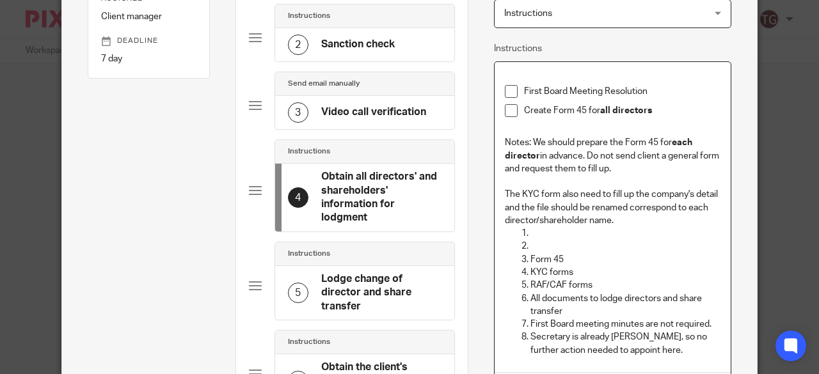
scroll to position [192, 0]
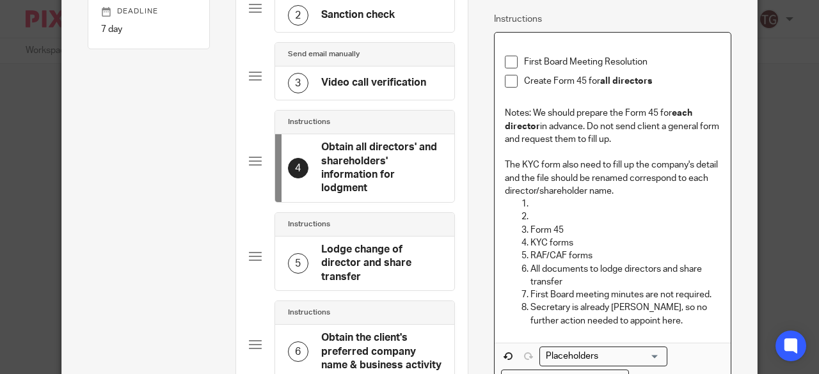
click at [649, 81] on p "Create Form 45 for all directors" at bounding box center [622, 81] width 197 height 13
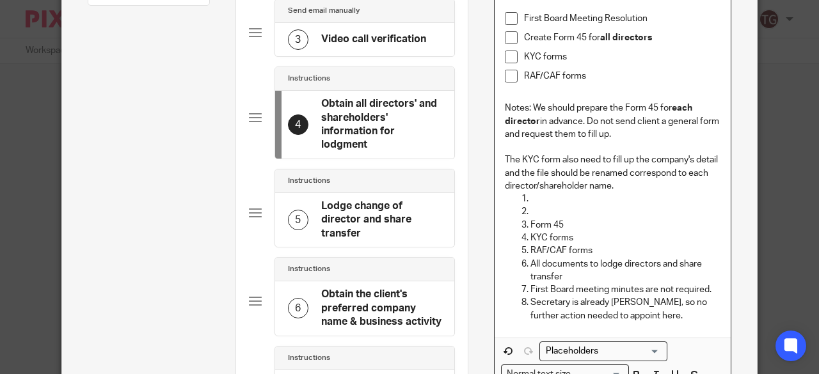
scroll to position [256, 0]
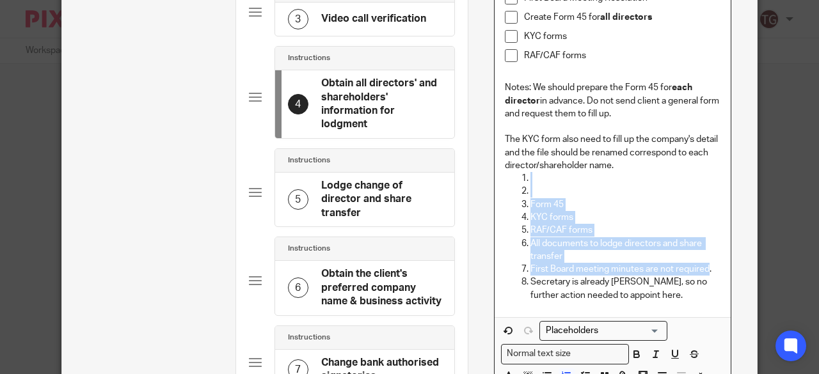
drag, startPoint x: 704, startPoint y: 266, endPoint x: 498, endPoint y: 180, distance: 223.1
click at [498, 180] on div "First Board Meeting Resolution Create Form 45 for all directors KYC forms RAF/C…" at bounding box center [612, 143] width 237 height 349
click at [589, 186] on p at bounding box center [625, 191] width 191 height 13
drag, startPoint x: 681, startPoint y: 265, endPoint x: 509, endPoint y: 184, distance: 190.0
click at [509, 184] on ol "Form 45 KYC forms RAF/CAF forms All documents to lodge directors and share tran…" at bounding box center [613, 237] width 216 height 130
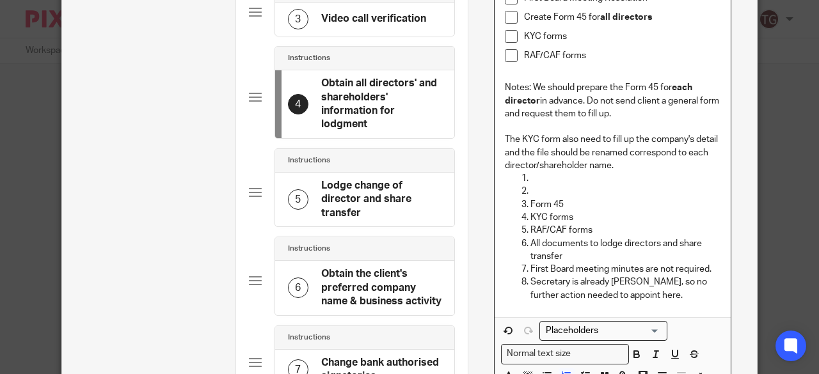
click at [582, 58] on p "RAF/CAF forms" at bounding box center [622, 55] width 197 height 13
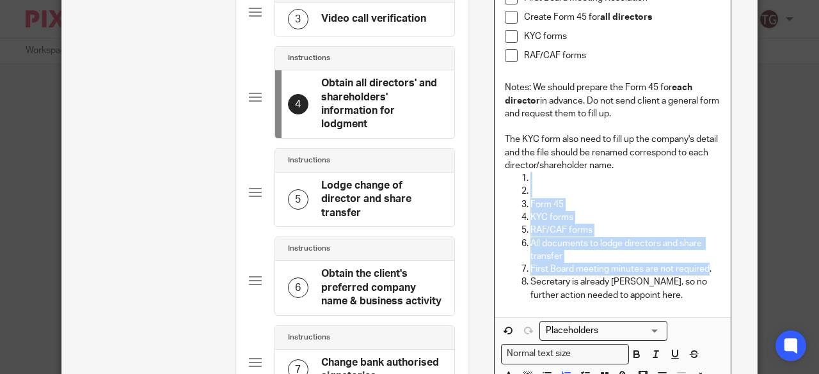
drag, startPoint x: 699, startPoint y: 267, endPoint x: 484, endPoint y: 183, distance: 230.7
click at [484, 183] on div "Name Send email to client for new onboarding Type Send email manually Send emai…" at bounding box center [613, 152] width 290 height 765
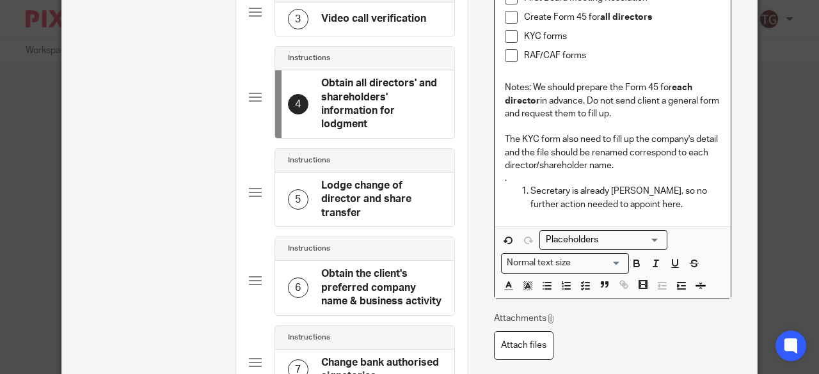
click at [530, 190] on p "Secretary is already Jolene, so no further action needed to appoint here." at bounding box center [625, 198] width 191 height 26
click at [592, 56] on p "RAF/CAF forms" at bounding box center [622, 55] width 197 height 13
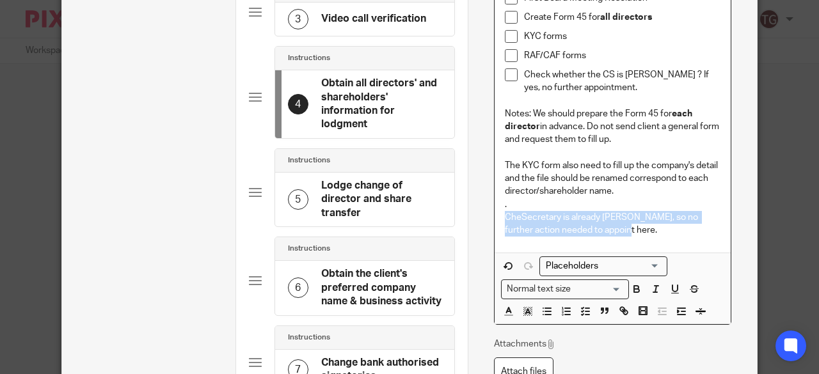
drag, startPoint x: 614, startPoint y: 228, endPoint x: 491, endPoint y: 217, distance: 123.9
click at [494, 217] on div "First Board Meeting Resolution Create Form 45 for all directors KYC forms RAF/C…" at bounding box center [612, 111] width 237 height 284
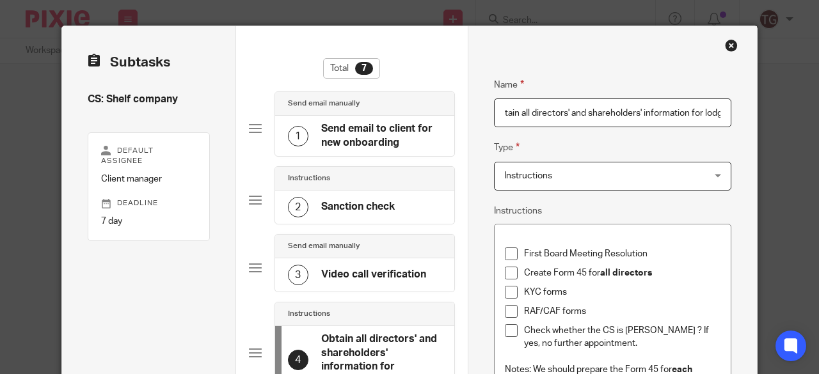
scroll to position [0, 0]
drag, startPoint x: 716, startPoint y: 111, endPoint x: 491, endPoint y: 110, distance: 225.2
click at [494, 110] on input "Obtain all directors' and shareholders' information for lodgment" at bounding box center [613, 113] width 238 height 29
click at [610, 242] on p at bounding box center [613, 241] width 216 height 13
click at [637, 113] on input "Obtain all directors' and shareholders' information for lodgment" at bounding box center [613, 113] width 238 height 29
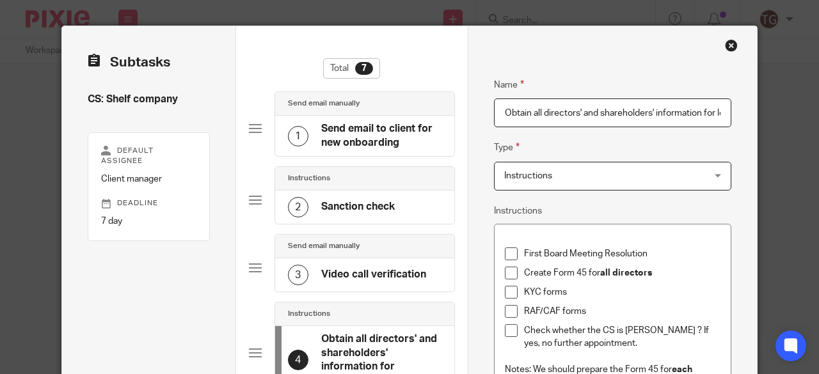
click at [706, 112] on input "Obtain all directors' and shareholders' information for lodgment" at bounding box center [613, 113] width 238 height 29
click at [711, 112] on input "Obtain all directors' and shareholders' information for lodgment" at bounding box center [613, 113] width 238 height 29
click at [649, 111] on input "Obtain all directors' and shareholders' information" at bounding box center [613, 113] width 238 height 29
click at [703, 116] on input "Obtain all directors' and shareholders' information" at bounding box center [613, 113] width 238 height 29
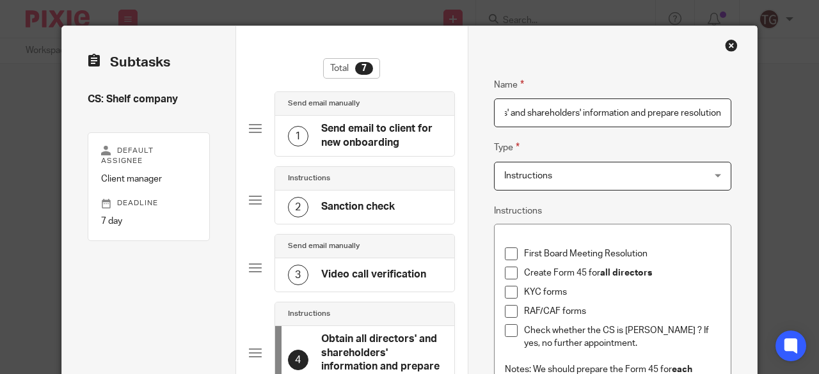
click at [672, 199] on div "Name Obtain all directors' and shareholders' information and prepare resolution…" at bounding box center [613, 364] width 238 height 612
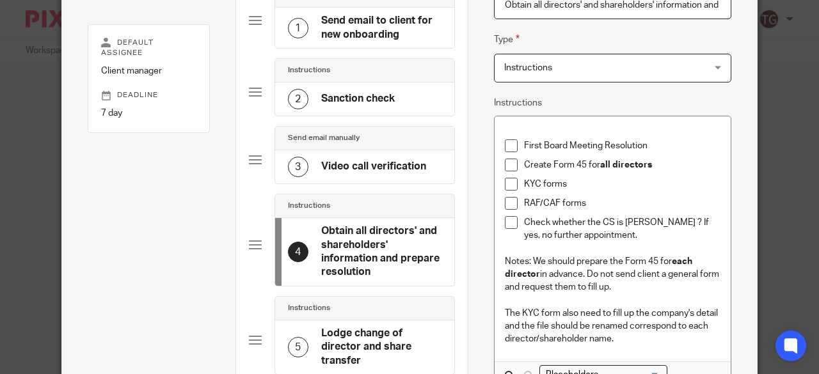
scroll to position [128, 0]
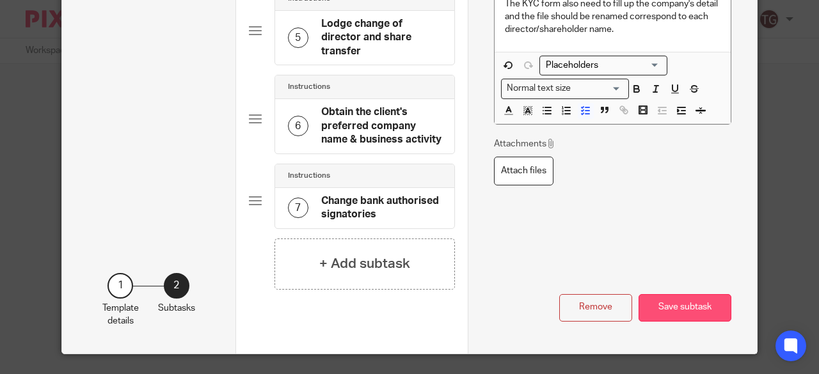
click at [670, 294] on button "Save subtask" at bounding box center [684, 308] width 93 height 28
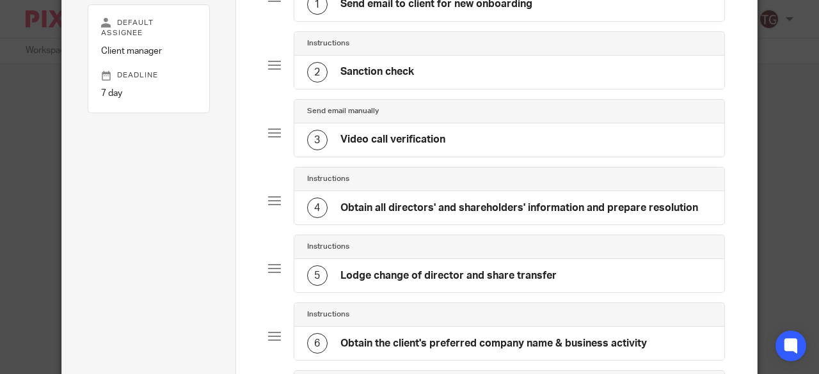
click at [514, 205] on h4 "Obtain all directors' and shareholders' information and prepare resolution" at bounding box center [519, 208] width 358 height 13
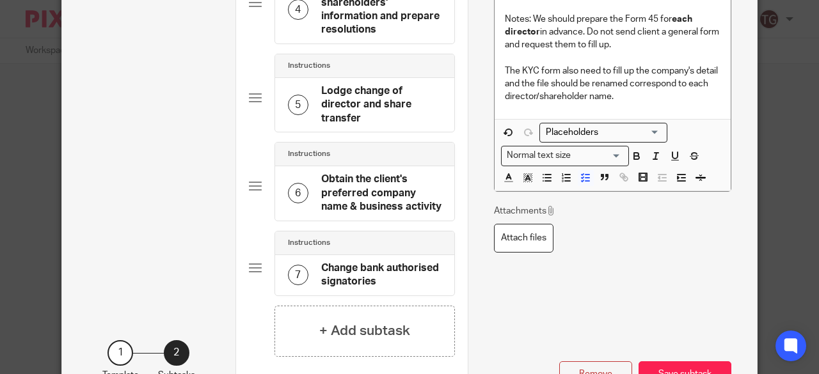
scroll to position [418, 0]
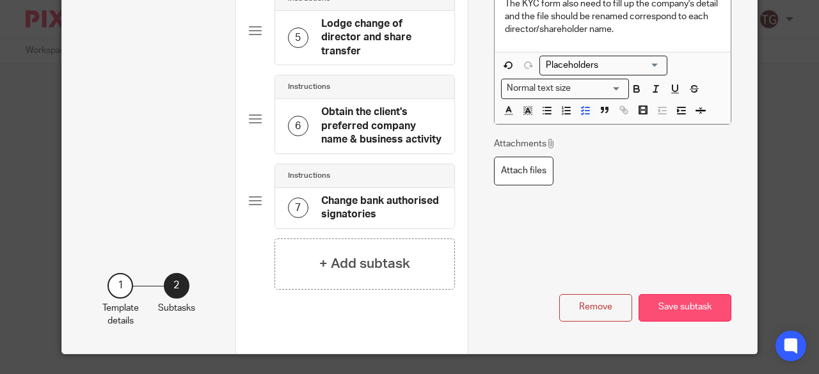
type input "Obtain all directors' and shareholders' information and prepare resolutions"
click at [697, 302] on button "Save subtask" at bounding box center [684, 308] width 93 height 28
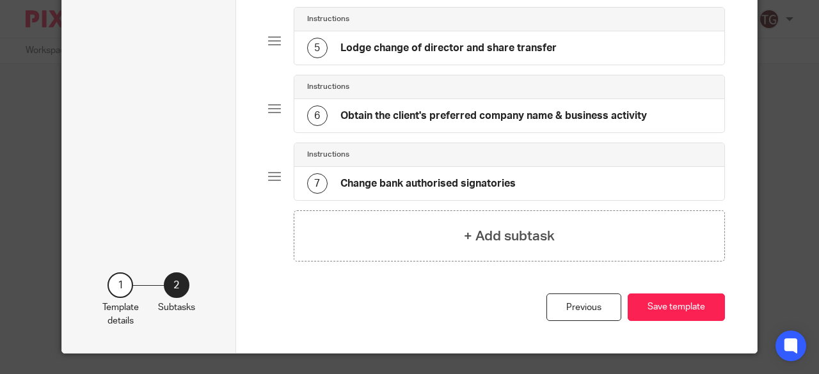
scroll to position [164, 0]
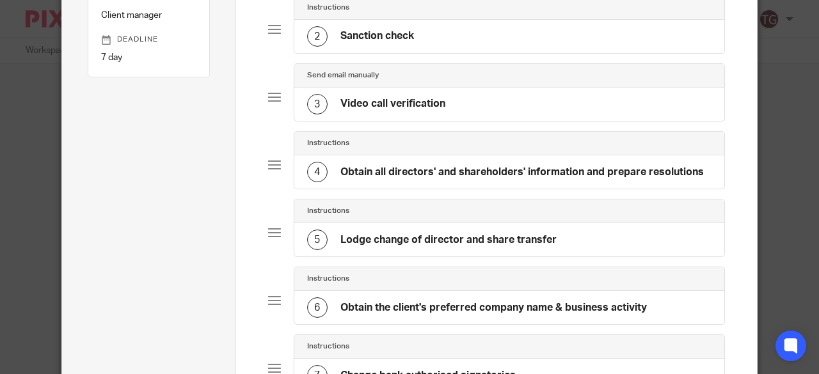
click at [500, 237] on h4 "Lodge change of director and share transfer" at bounding box center [448, 239] width 216 height 13
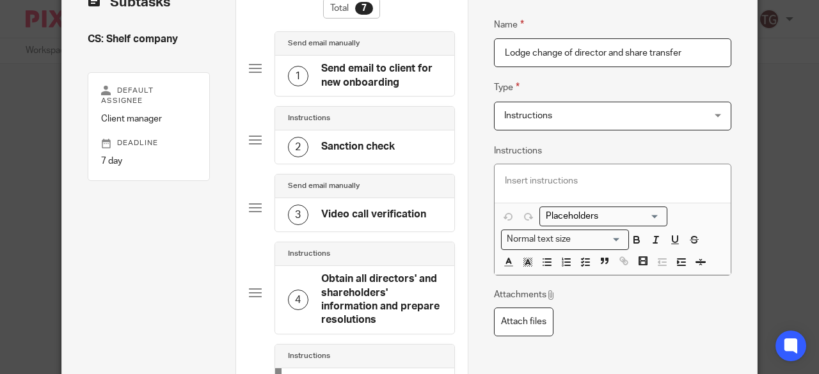
scroll to position [0, 0]
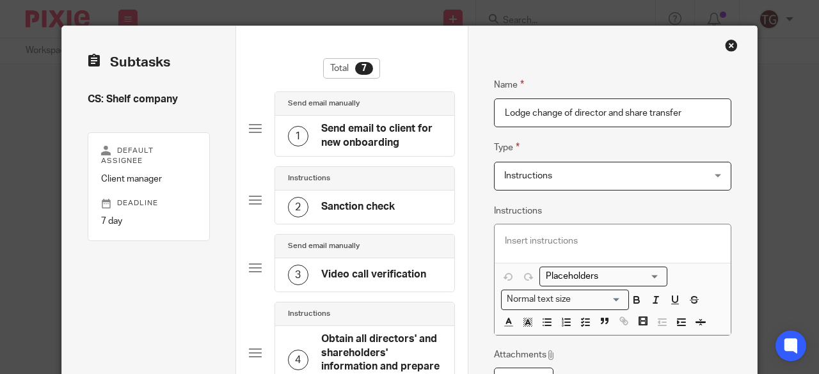
click at [514, 241] on p at bounding box center [613, 241] width 216 height 13
drag, startPoint x: 580, startPoint y: 318, endPoint x: 558, endPoint y: 304, distance: 25.9
click at [580, 318] on icon "button" at bounding box center [586, 323] width 12 height 12
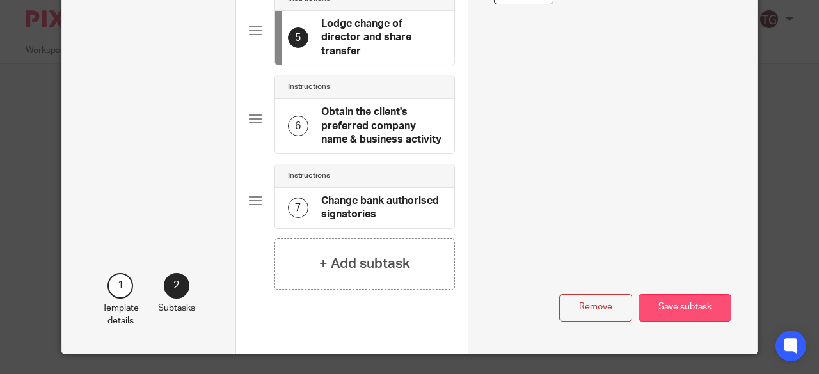
click at [673, 295] on button "Save subtask" at bounding box center [684, 308] width 93 height 28
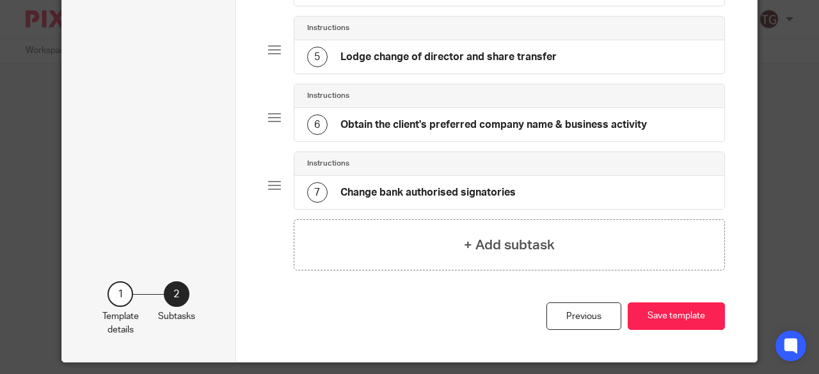
scroll to position [356, 0]
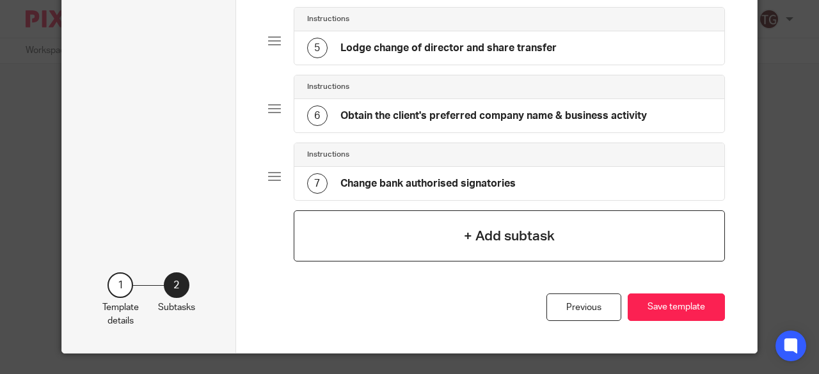
click at [468, 237] on h4 "+ Add subtask" at bounding box center [509, 236] width 91 height 20
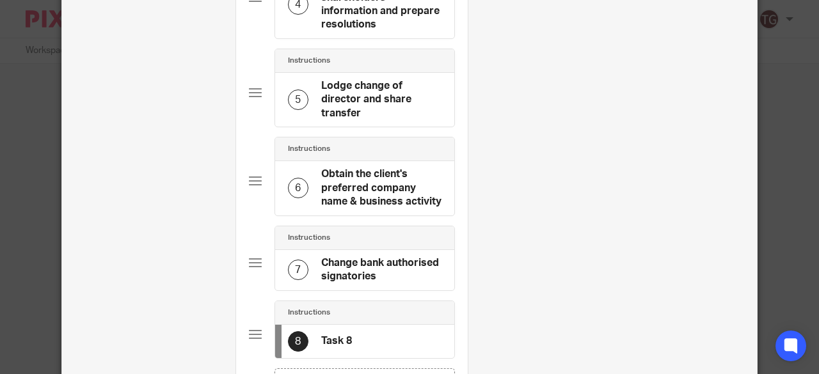
scroll to position [0, 0]
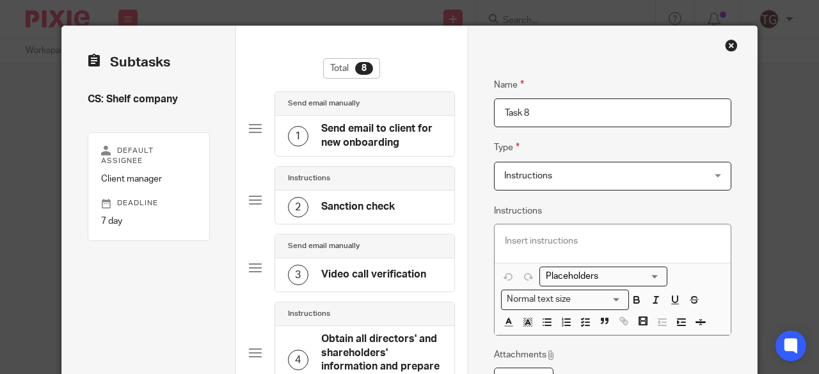
drag, startPoint x: 525, startPoint y: 115, endPoint x: 453, endPoint y: 112, distance: 71.7
type input "Send email to client"
click at [545, 184] on span "Instructions" at bounding box center [595, 175] width 182 height 27
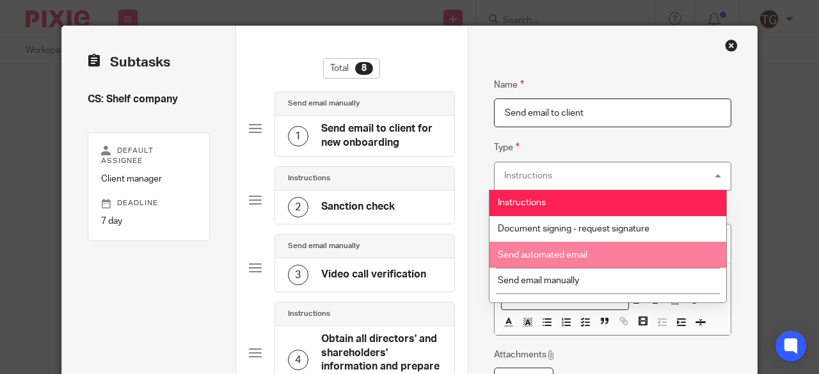
scroll to position [17, 0]
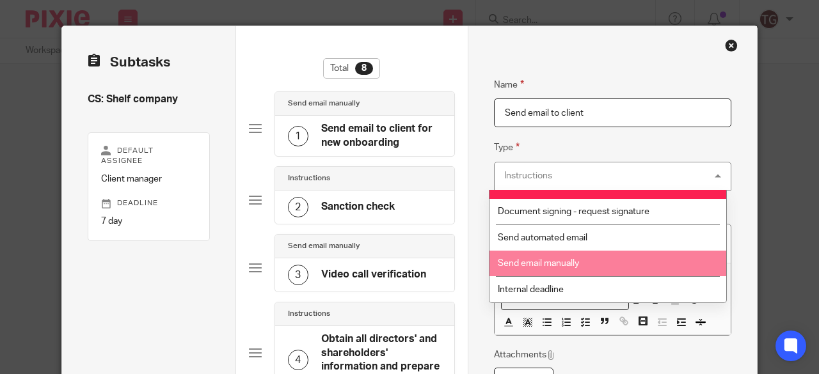
click at [565, 264] on span "Send email manually" at bounding box center [538, 263] width 81 height 9
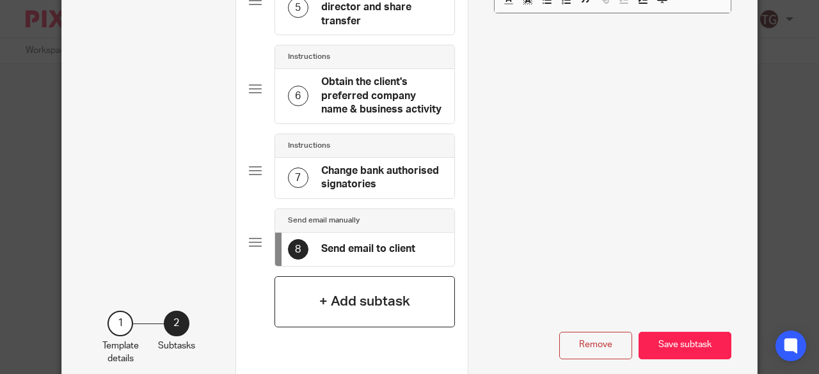
scroll to position [384, 0]
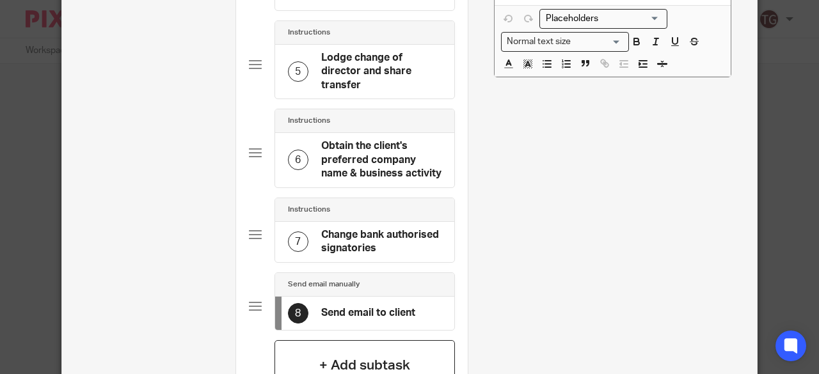
click at [355, 356] on h4 "+ Add subtask" at bounding box center [364, 366] width 91 height 20
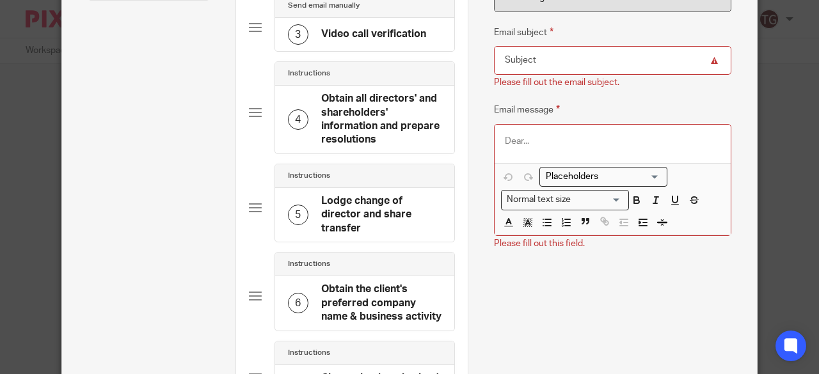
scroll to position [241, 0]
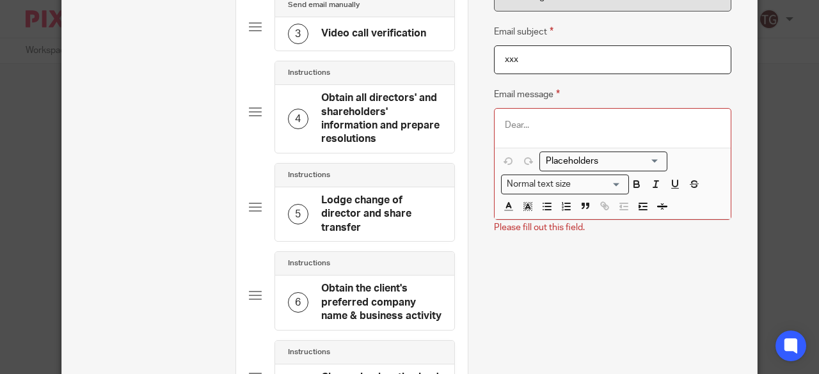
type input "xxx"
click at [505, 111] on div at bounding box center [612, 128] width 237 height 38
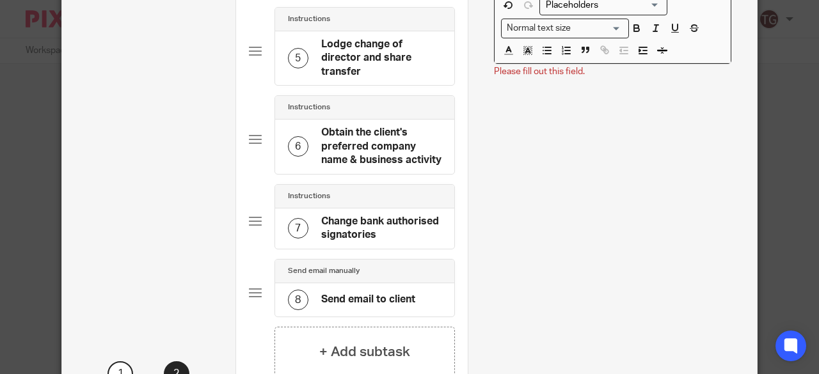
scroll to position [485, 0]
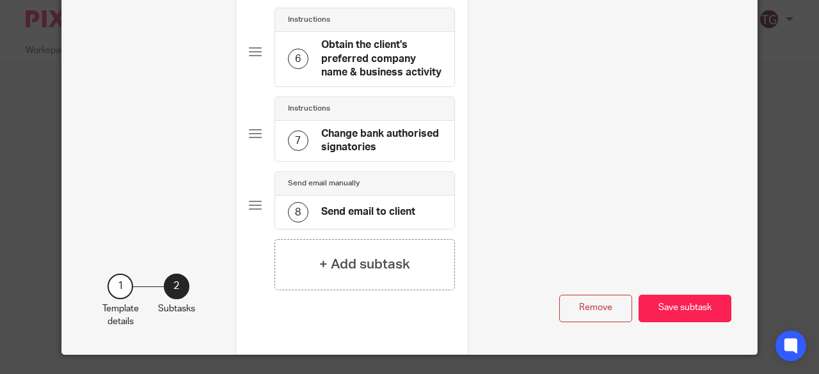
click at [376, 59] on h4 "Obtain the client's preferred company name & business activity" at bounding box center [381, 58] width 120 height 41
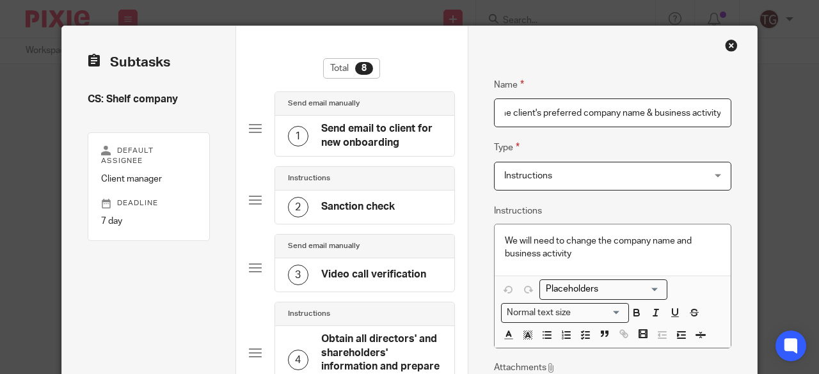
click at [558, 178] on span "Instructions" at bounding box center [595, 175] width 182 height 27
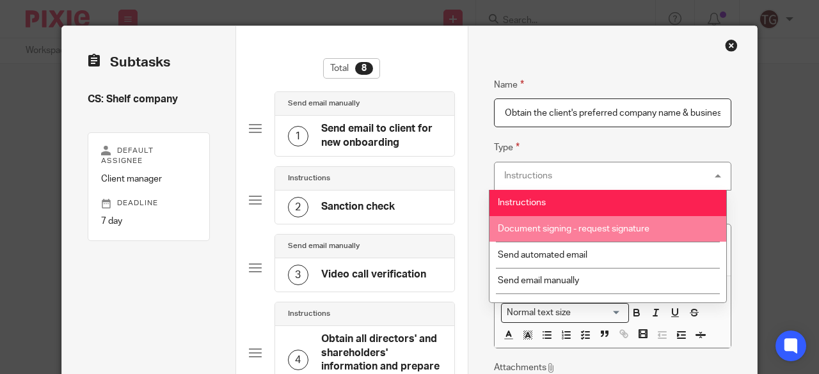
scroll to position [17, 0]
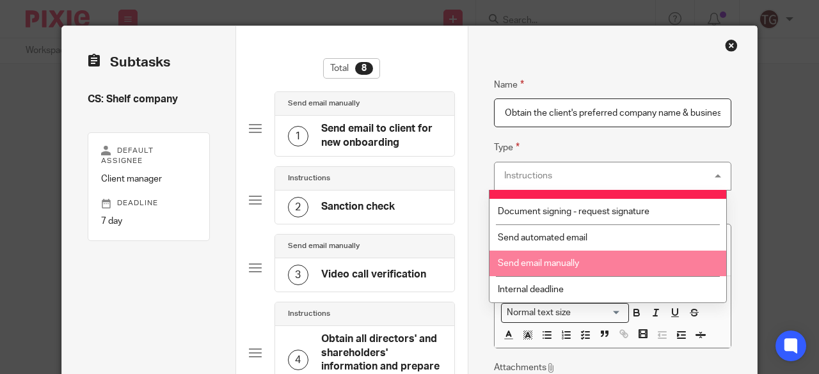
click at [560, 263] on span "Send email manually" at bounding box center [538, 263] width 81 height 9
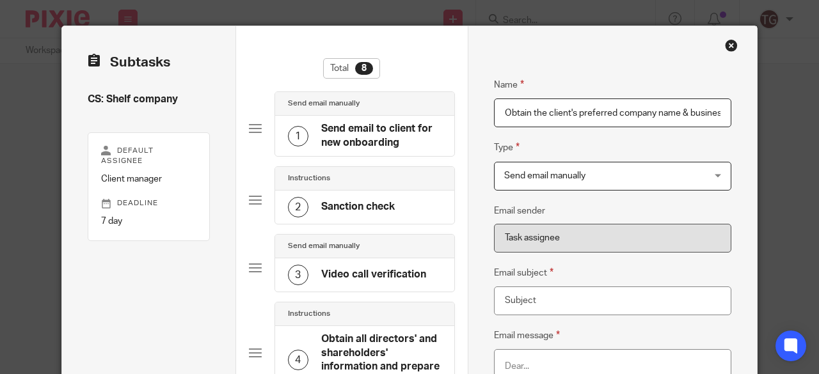
scroll to position [128, 0]
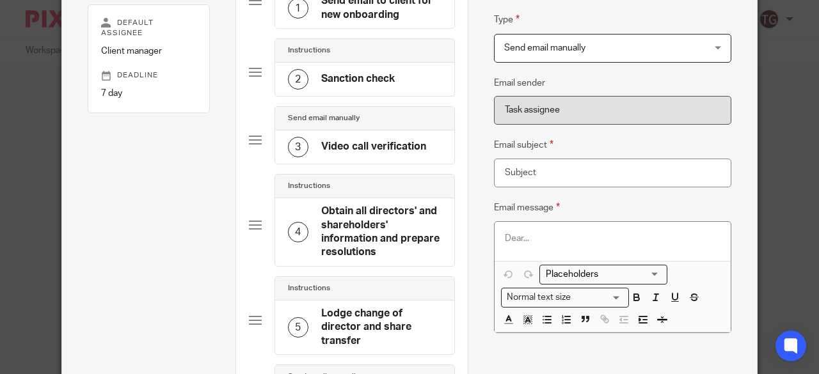
click at [525, 230] on div at bounding box center [612, 241] width 237 height 38
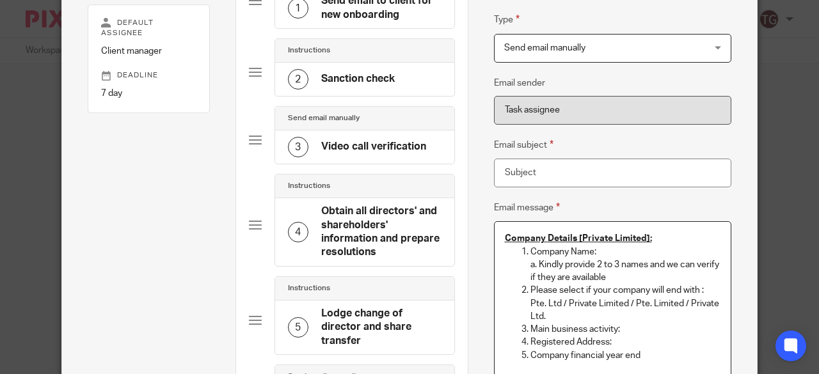
click at [498, 237] on div "Company Details [Private Limited]: Company Name: a. Kindly provide 2 to 3 names…" at bounding box center [612, 299] width 237 height 155
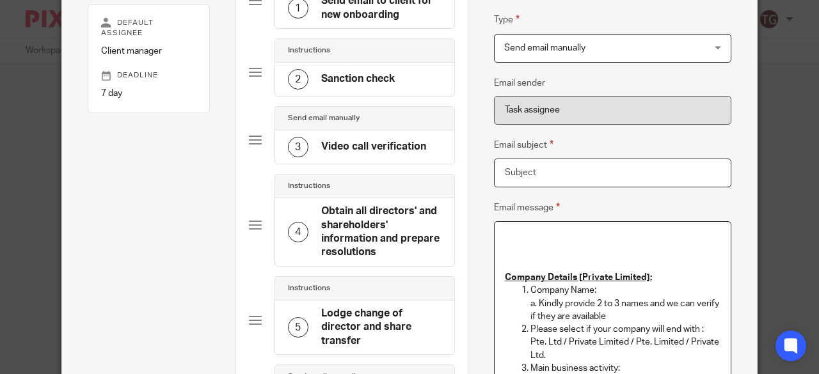
click at [523, 171] on input "Email subject" at bounding box center [613, 173] width 238 height 29
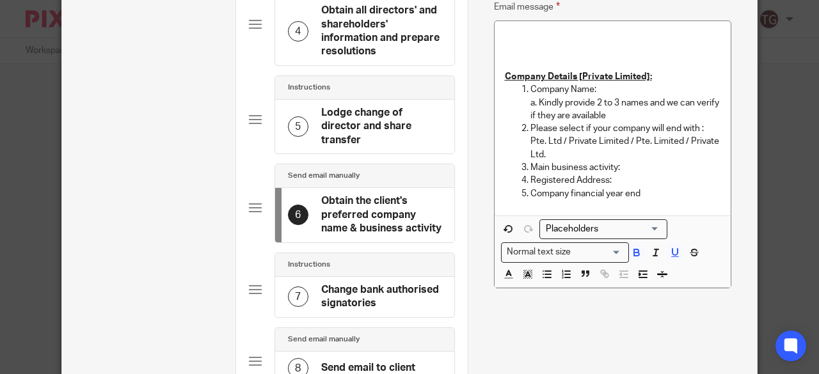
scroll to position [256, 0]
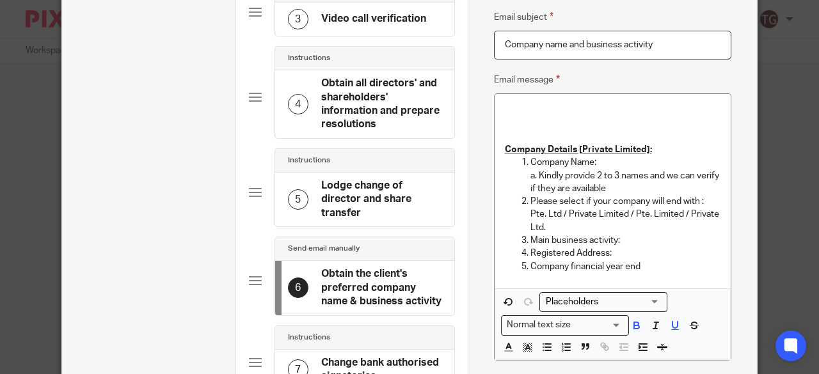
type input "Company name and business activity"
click at [524, 107] on p at bounding box center [613, 110] width 216 height 13
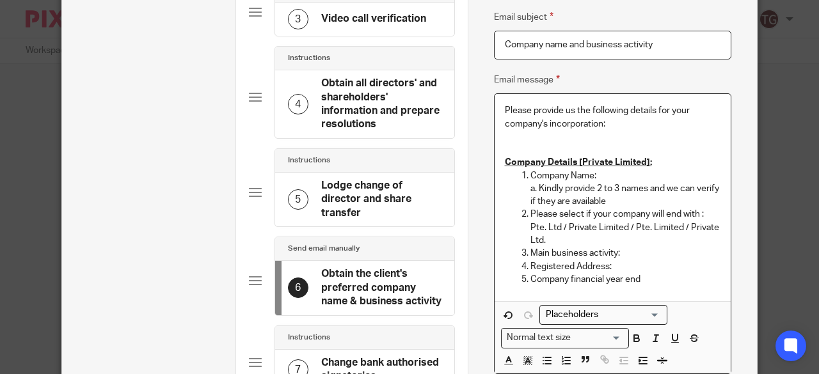
click at [505, 104] on p "Please provide us the following details for your company's incorporation:" at bounding box center [613, 117] width 216 height 26
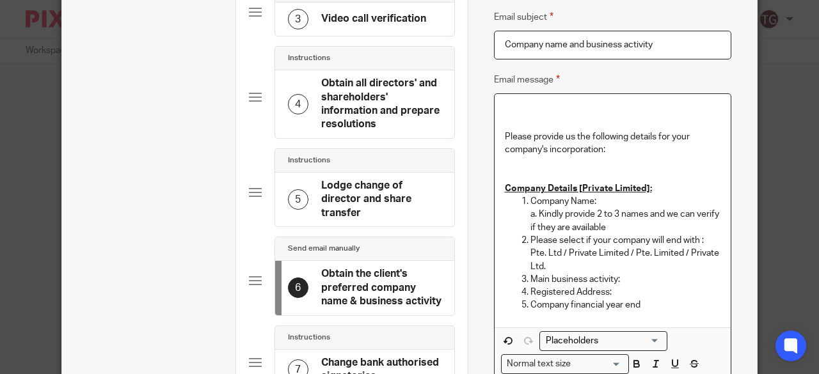
click at [510, 111] on p at bounding box center [613, 110] width 216 height 13
click at [597, 150] on p "Please provide us the following details for your company's incorporation:" at bounding box center [613, 143] width 216 height 26
click at [667, 135] on p "Please provide us the following details for your company's:" at bounding box center [613, 143] width 216 height 26
click at [542, 147] on p "Please provide us the following details of your company's:" at bounding box center [613, 143] width 216 height 26
click at [505, 179] on p at bounding box center [613, 176] width 216 height 13
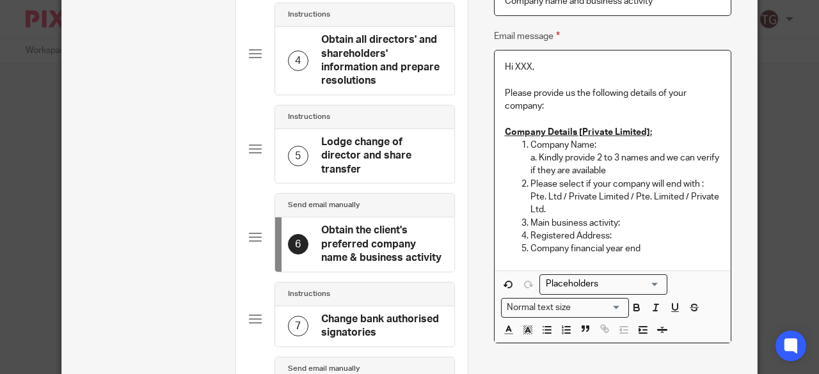
scroll to position [320, 0]
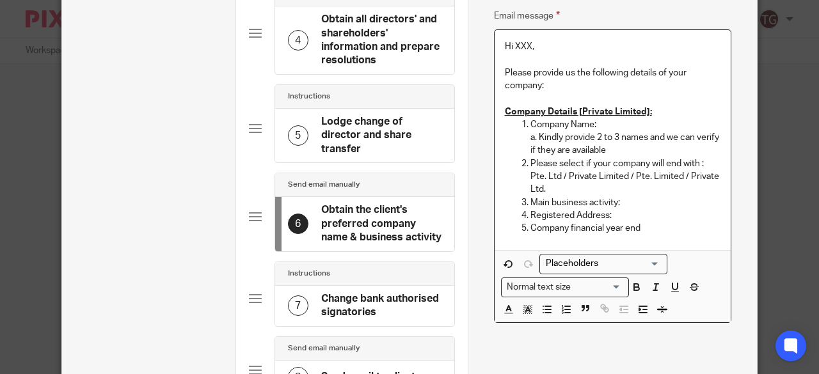
click at [658, 222] on p "Company financial year end" at bounding box center [625, 228] width 191 height 13
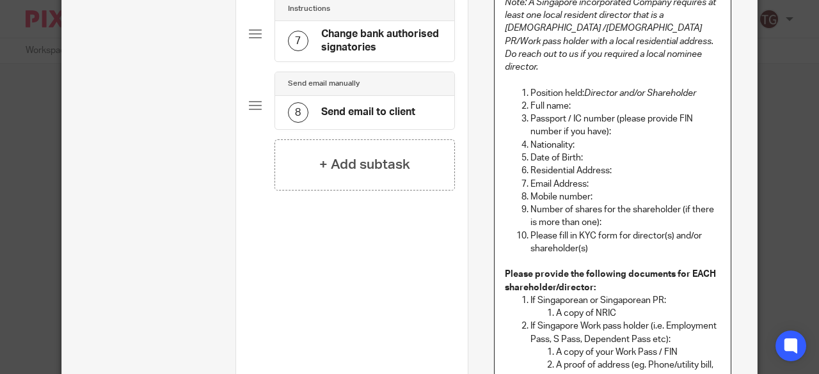
scroll to position [905, 0]
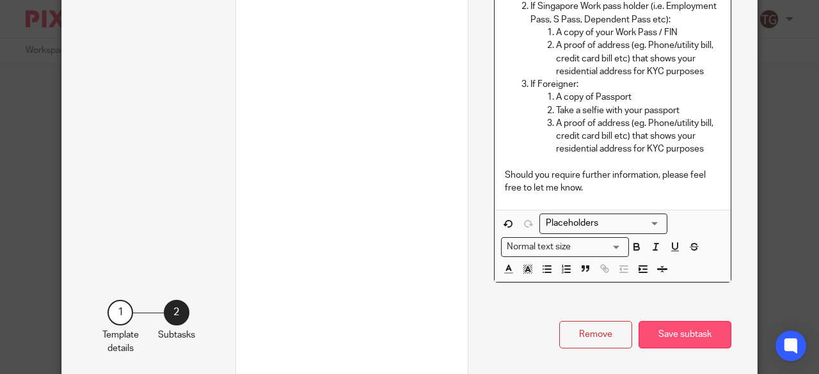
click at [673, 321] on button "Save subtask" at bounding box center [684, 335] width 93 height 28
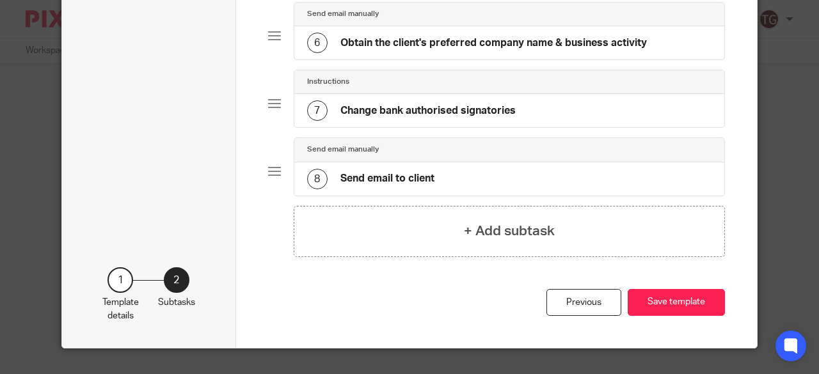
scroll to position [423, 0]
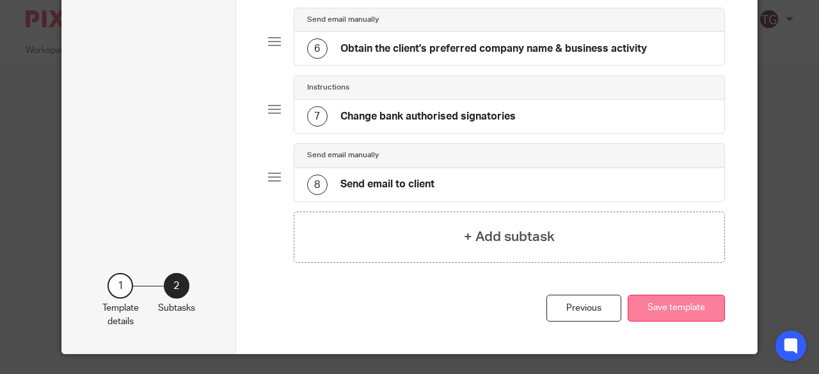
click at [652, 302] on button "Save template" at bounding box center [676, 309] width 97 height 28
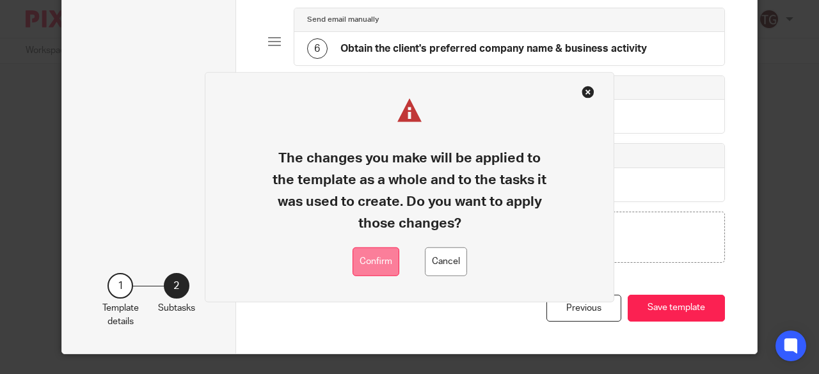
click at [381, 257] on button "Confirm" at bounding box center [375, 262] width 47 height 29
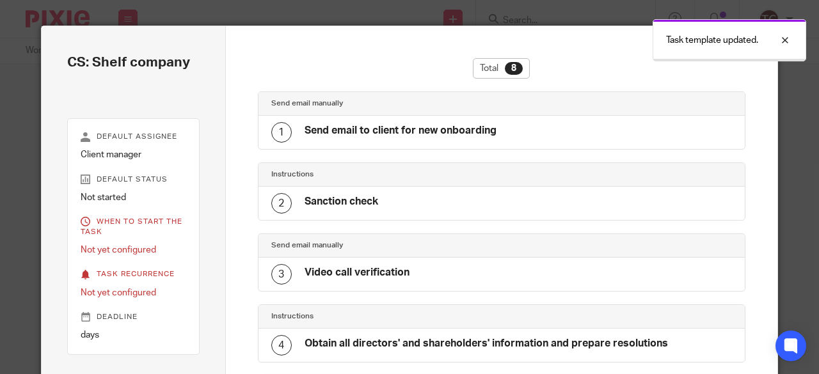
scroll to position [357, 0]
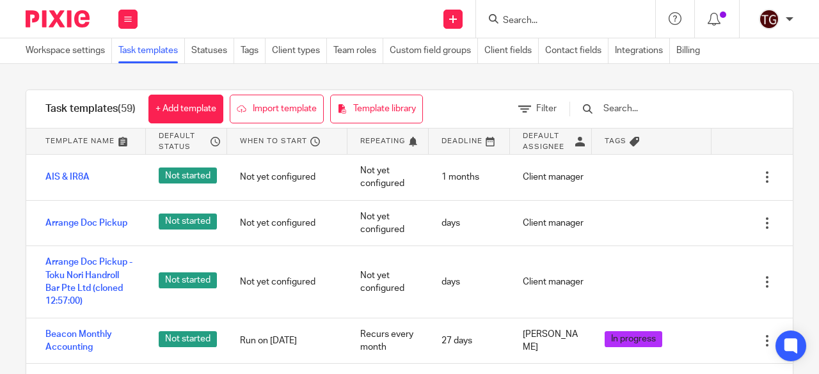
click at [646, 111] on input "text" at bounding box center [676, 109] width 149 height 14
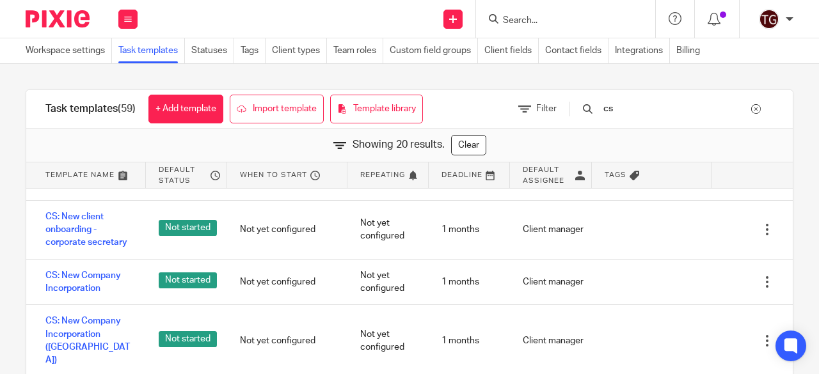
scroll to position [384, 0]
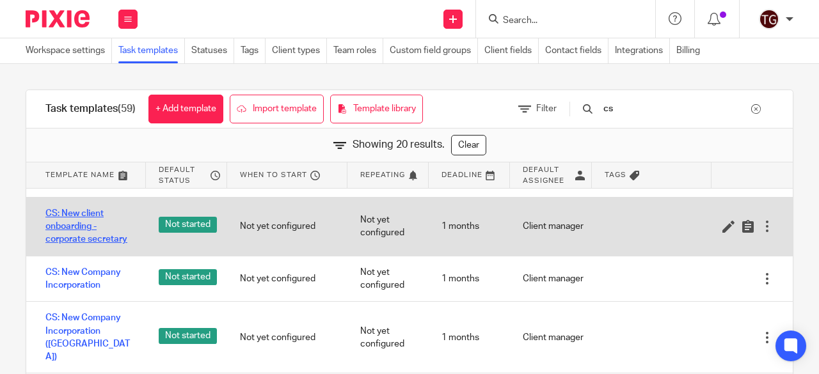
type input "cs"
click at [69, 231] on link "CS: New client onboarding - corporate secretary" at bounding box center [89, 226] width 88 height 39
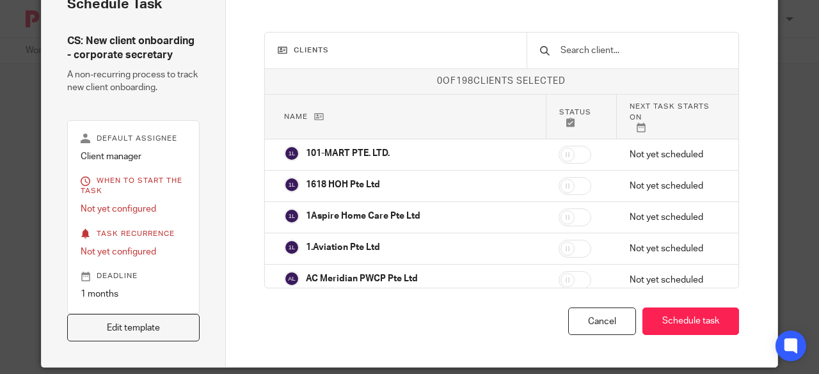
scroll to position [76, 0]
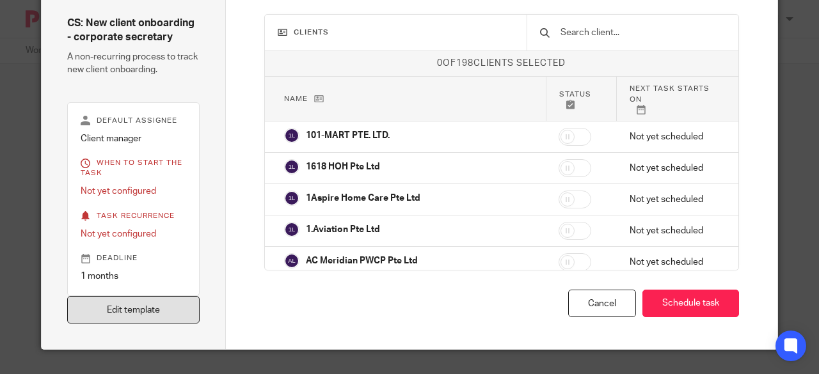
click at [184, 306] on link "Edit template" at bounding box center [133, 310] width 132 height 28
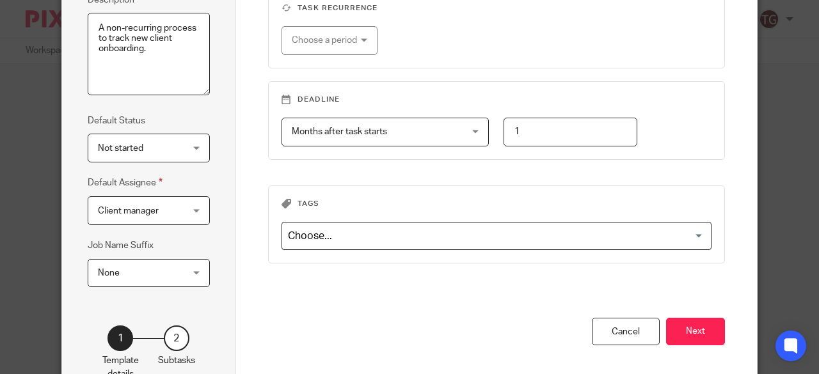
scroll to position [249, 0]
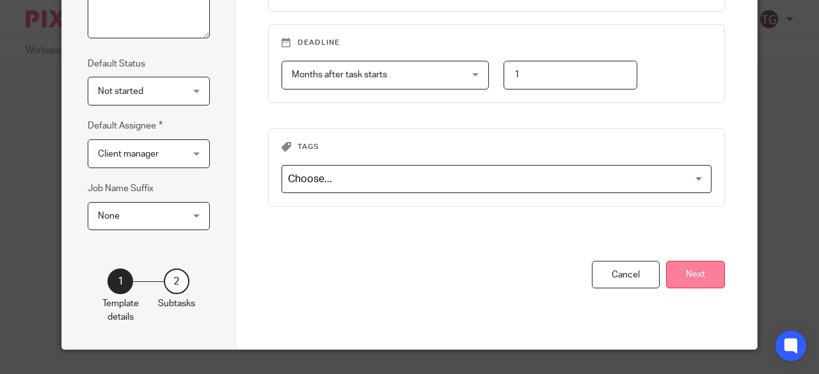
click at [670, 263] on button "Next" at bounding box center [695, 275] width 59 height 28
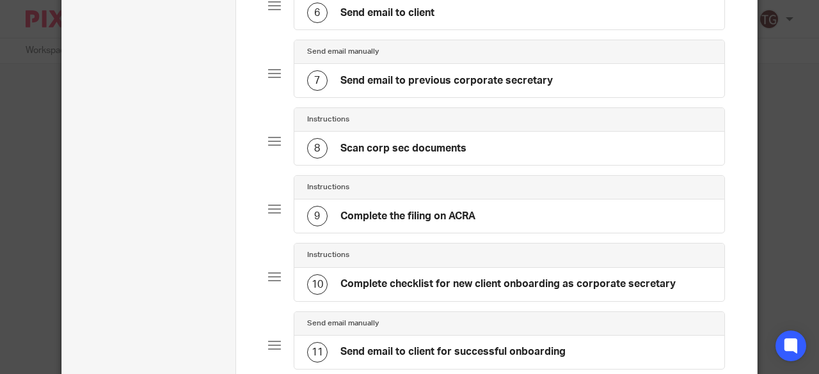
scroll to position [505, 0]
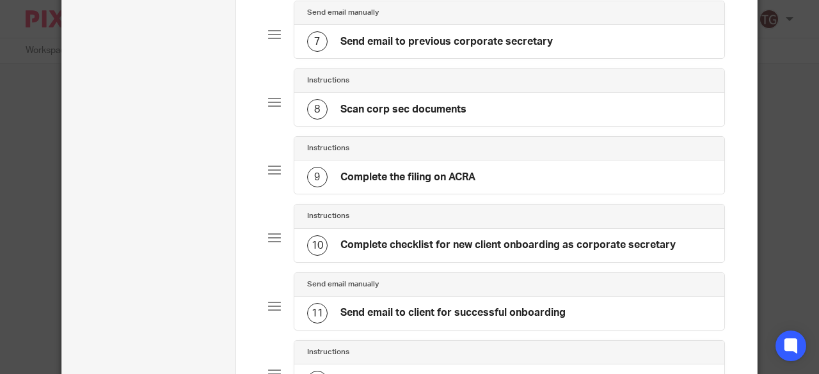
click at [408, 171] on h4 "Complete the filing on ACRA" at bounding box center [407, 177] width 135 height 13
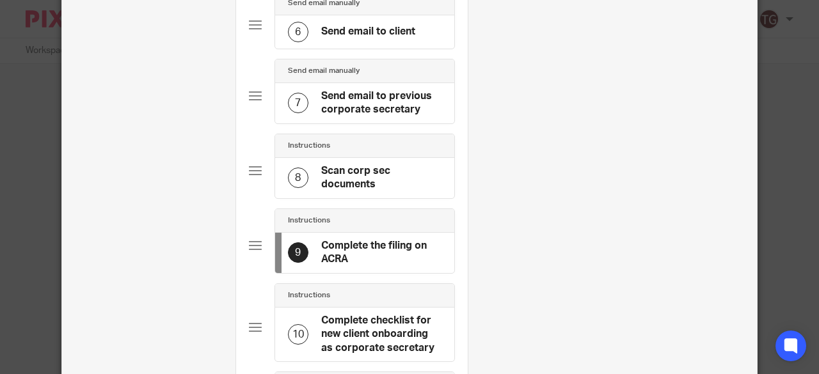
scroll to position [640, 0]
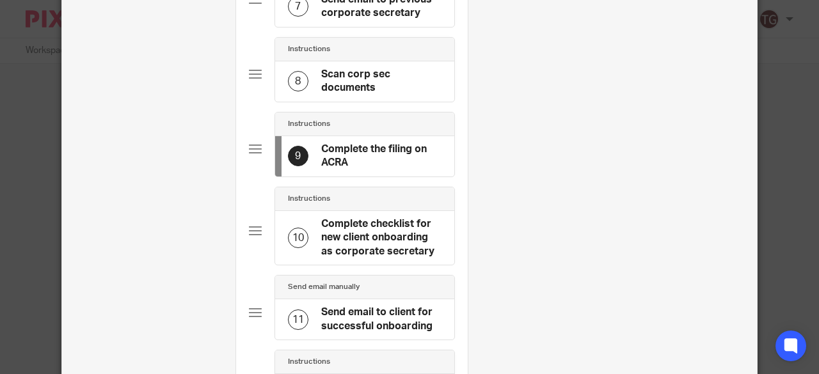
click at [386, 233] on h4 "Complete checklist for new client onboarding as corporate secretary" at bounding box center [381, 237] width 120 height 41
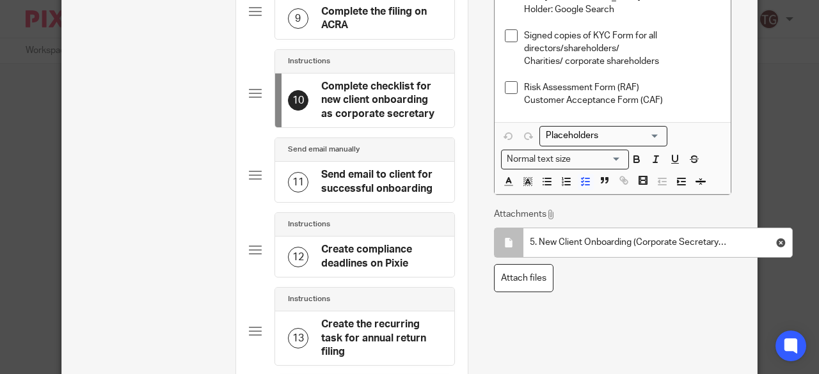
scroll to position [832, 0]
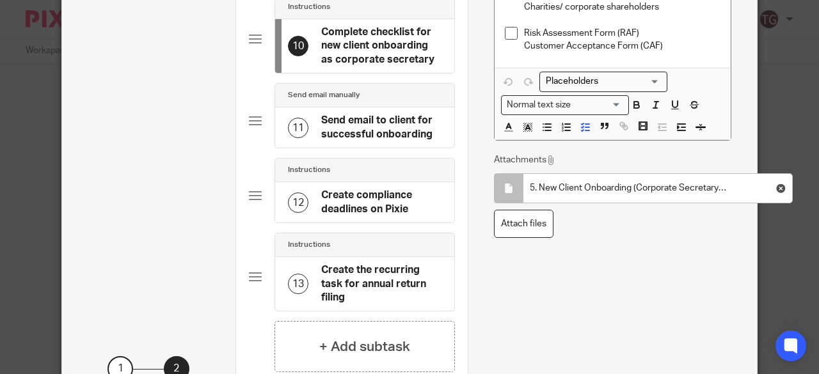
click at [345, 129] on h4 "Send email to client for successful onboarding" at bounding box center [381, 128] width 120 height 28
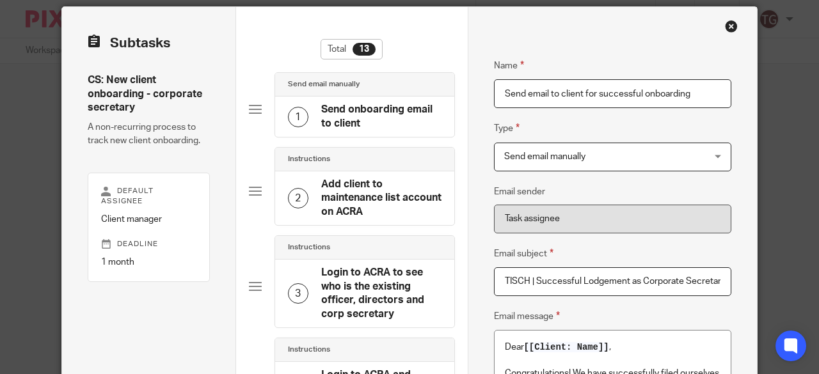
scroll to position [0, 0]
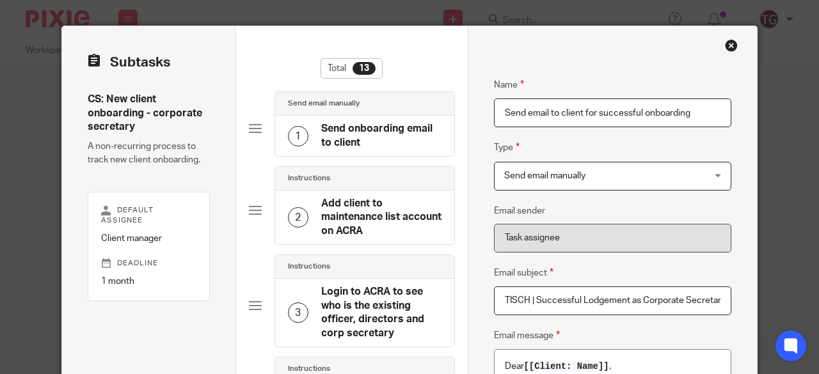
click at [725, 46] on div "Close this dialog window" at bounding box center [731, 45] width 13 height 13
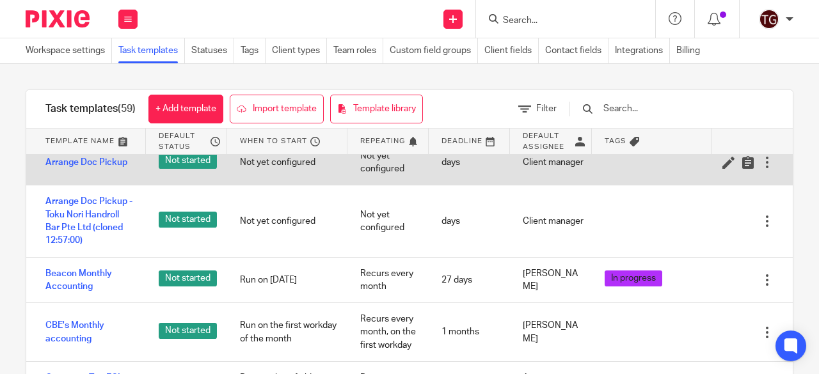
scroll to position [192, 0]
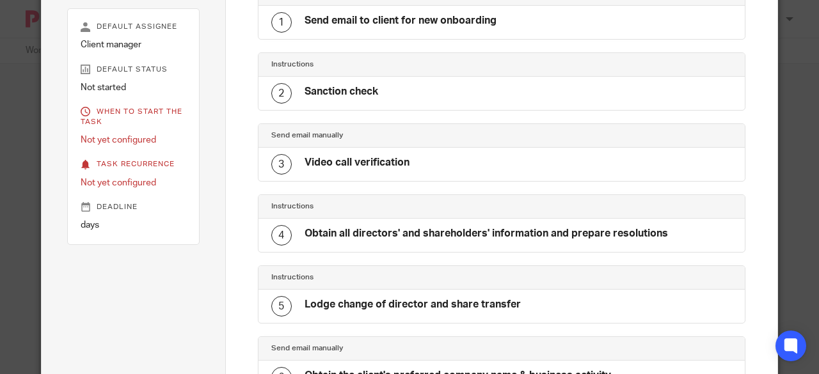
scroll to position [192, 0]
